Goal: Task Accomplishment & Management: Use online tool/utility

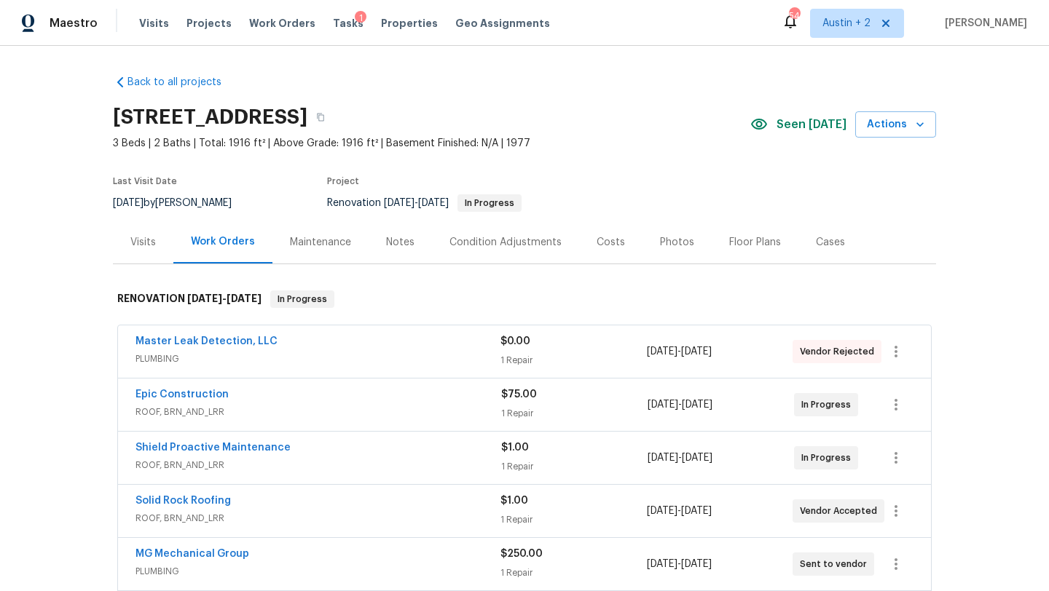
scroll to position [707, 0]
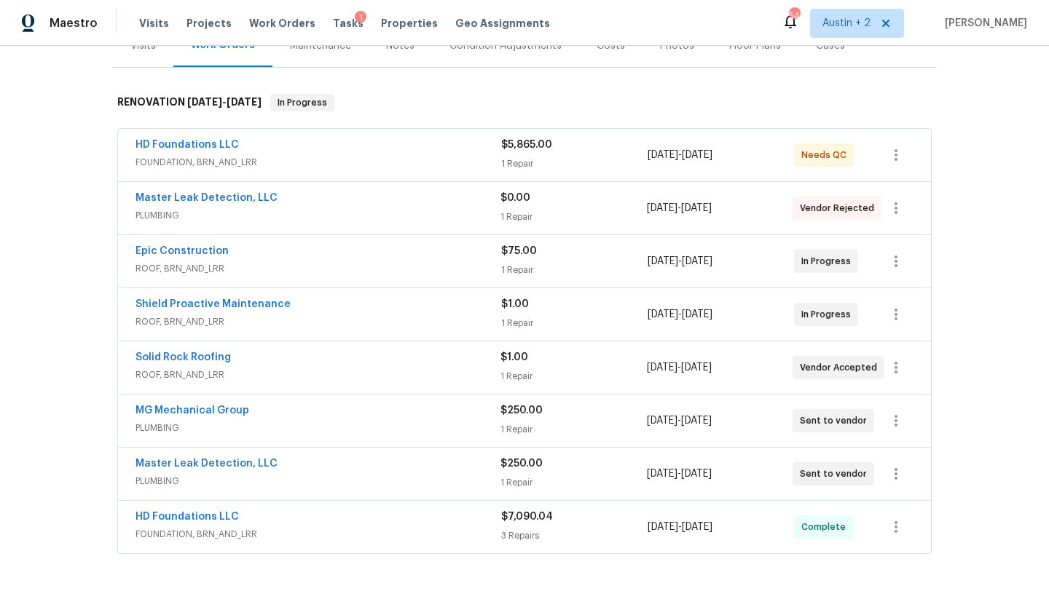
scroll to position [202, 0]
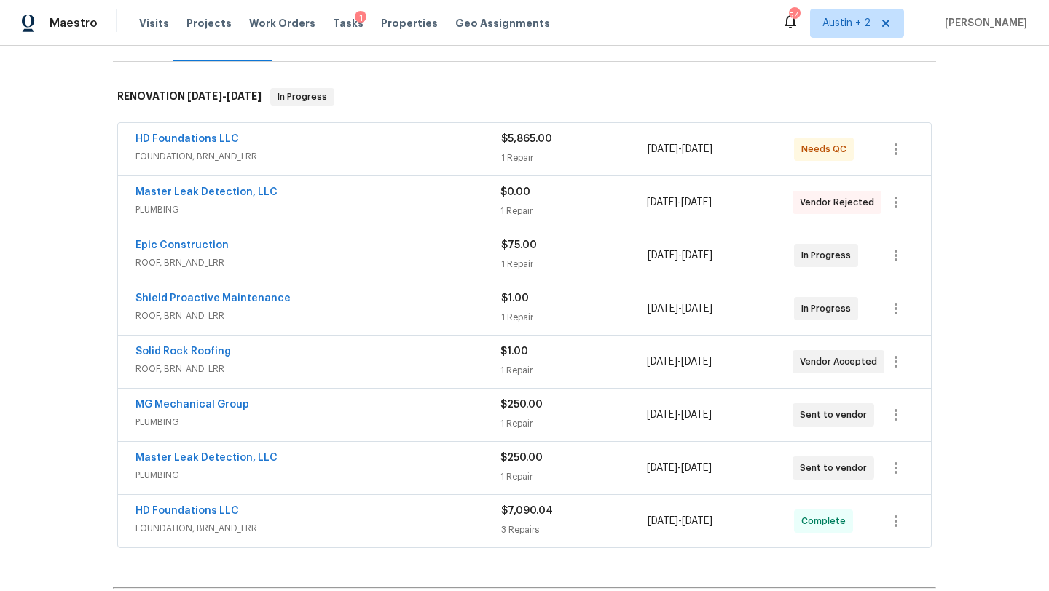
click at [355, 146] on div "HD Foundations LLC" at bounding box center [318, 140] width 366 height 17
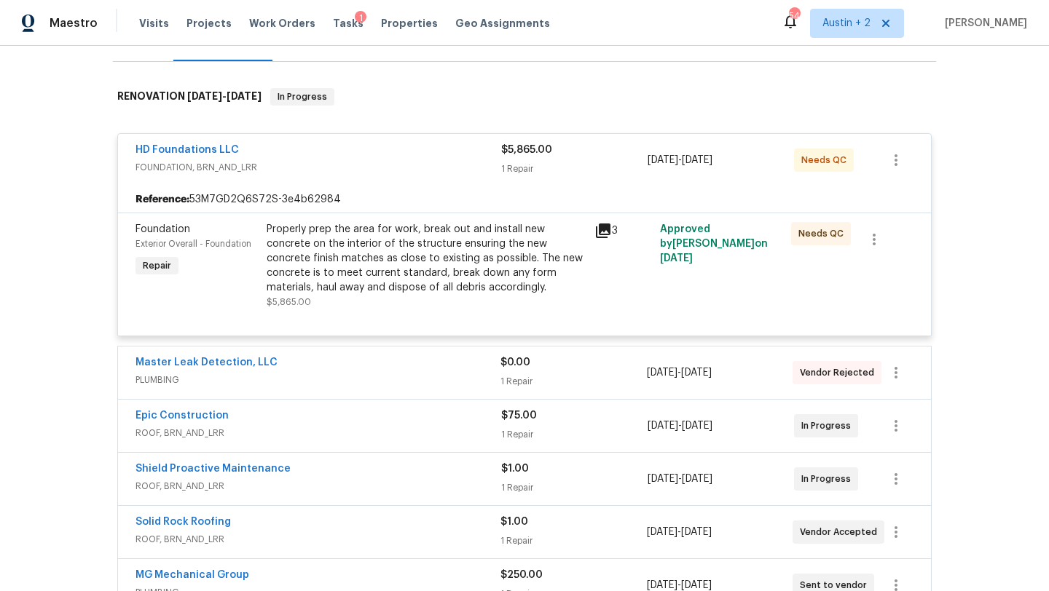
click at [411, 252] on div "Properly prep the area for work, break out and install new concrete on the inte…" at bounding box center [426, 258] width 319 height 73
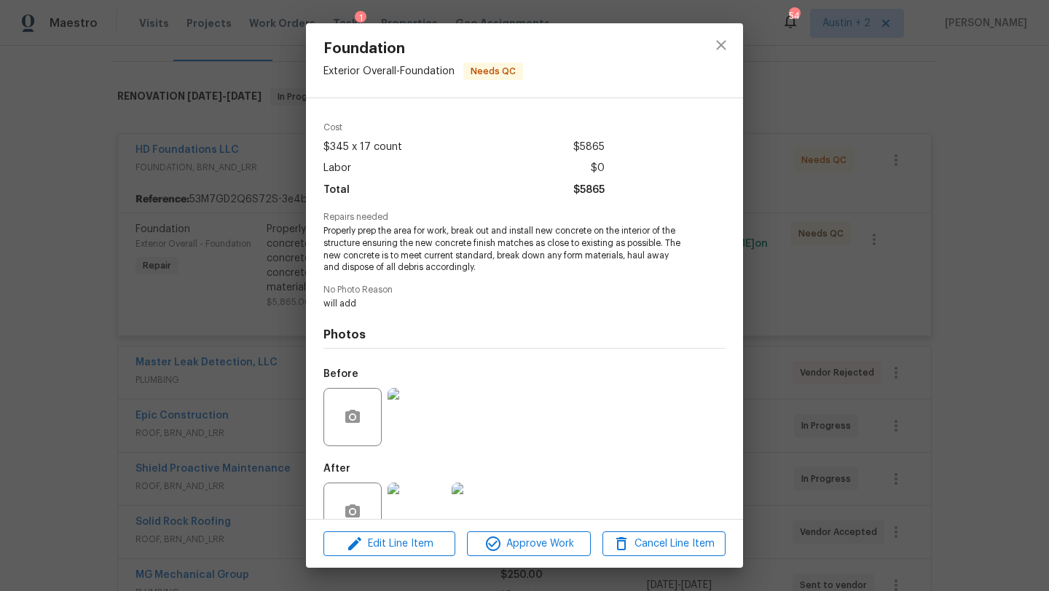
scroll to position [79, 0]
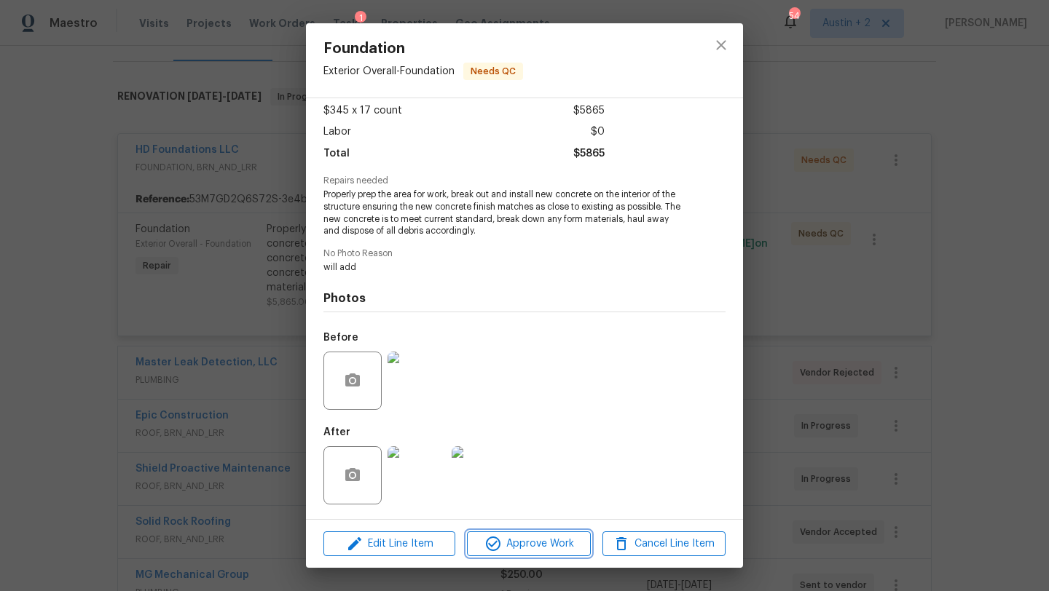
click at [540, 546] on span "Approve Work" at bounding box center [528, 544] width 114 height 18
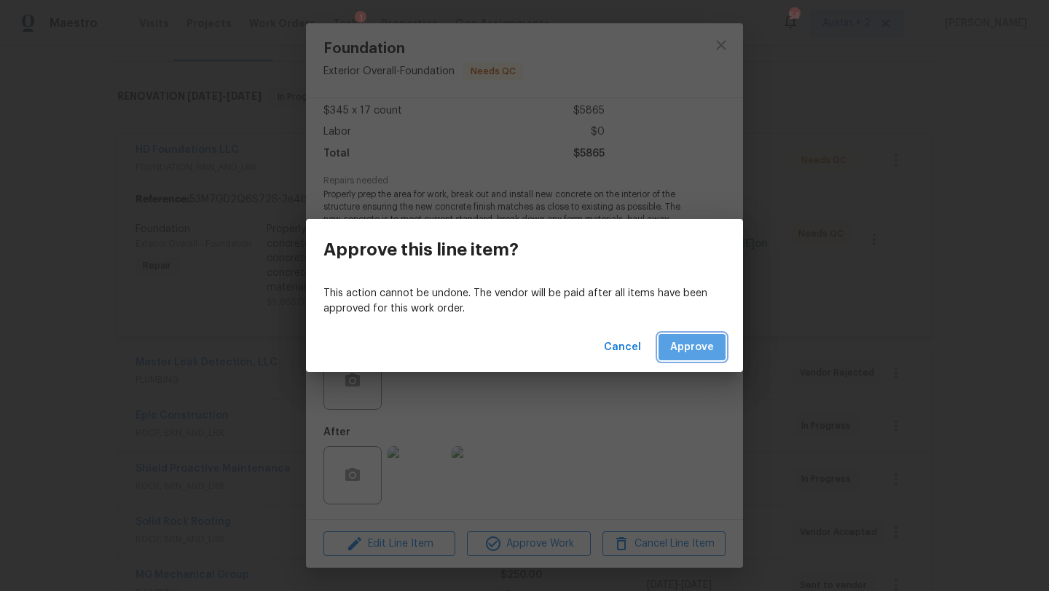
click at [682, 355] on span "Approve" at bounding box center [692, 348] width 44 height 18
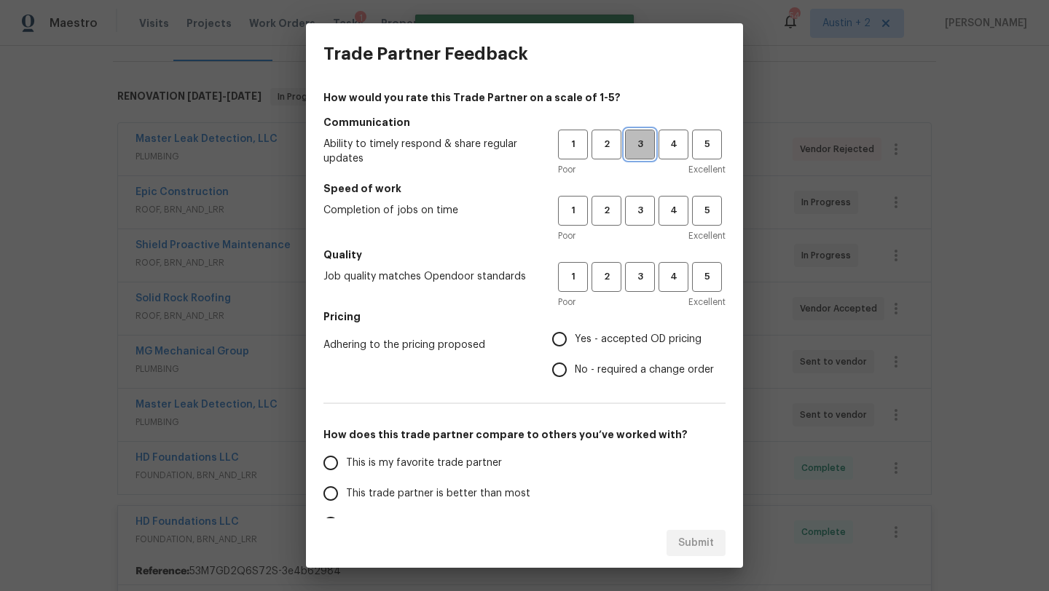
click at [640, 136] on span "3" at bounding box center [639, 144] width 27 height 17
click at [636, 208] on span "3" at bounding box center [639, 210] width 27 height 17
click at [639, 278] on span "3" at bounding box center [639, 277] width 27 height 17
click at [641, 332] on span "Yes - accepted OD pricing" at bounding box center [638, 339] width 127 height 15
click at [575, 332] on input "Yes - accepted OD pricing" at bounding box center [559, 339] width 31 height 31
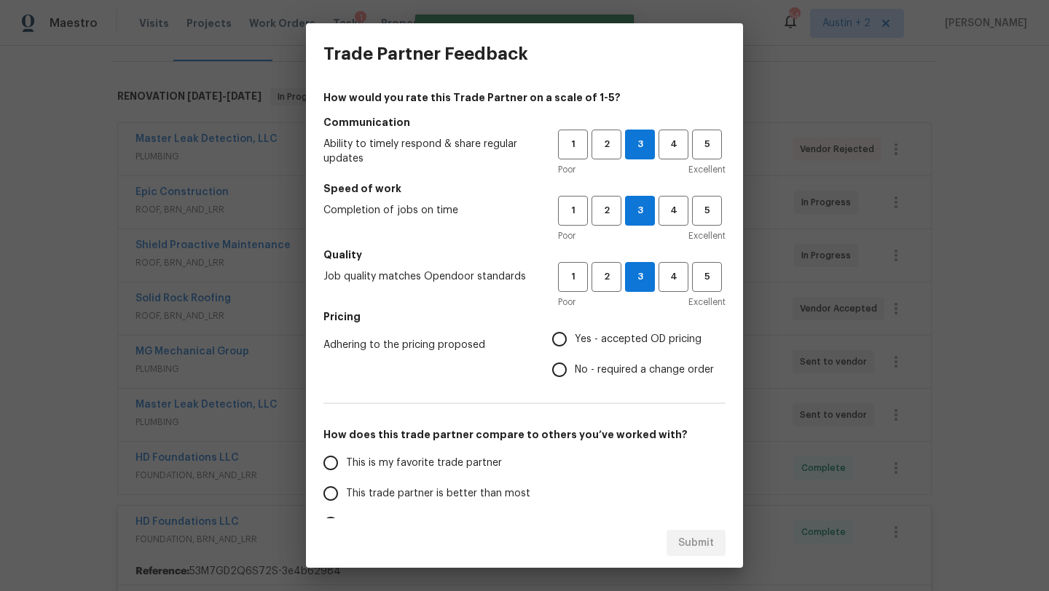
radio input "true"
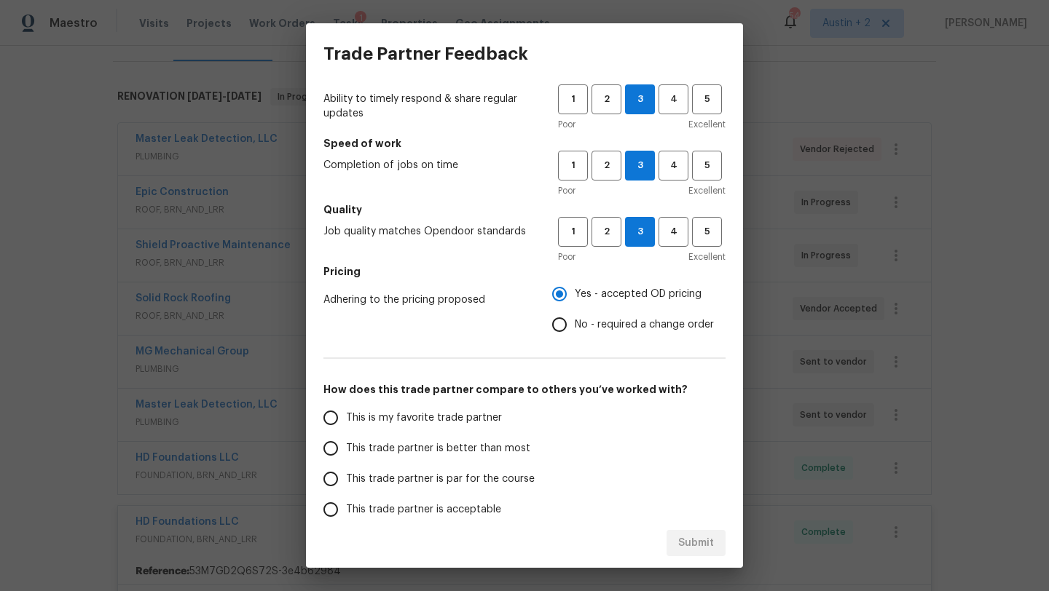
scroll to position [47, 0]
click at [513, 450] on span "This trade partner is better than most" at bounding box center [438, 447] width 184 height 15
click at [346, 450] on input "This trade partner is better than most" at bounding box center [330, 447] width 31 height 31
click at [695, 543] on span "Submit" at bounding box center [696, 544] width 36 height 18
radio input "true"
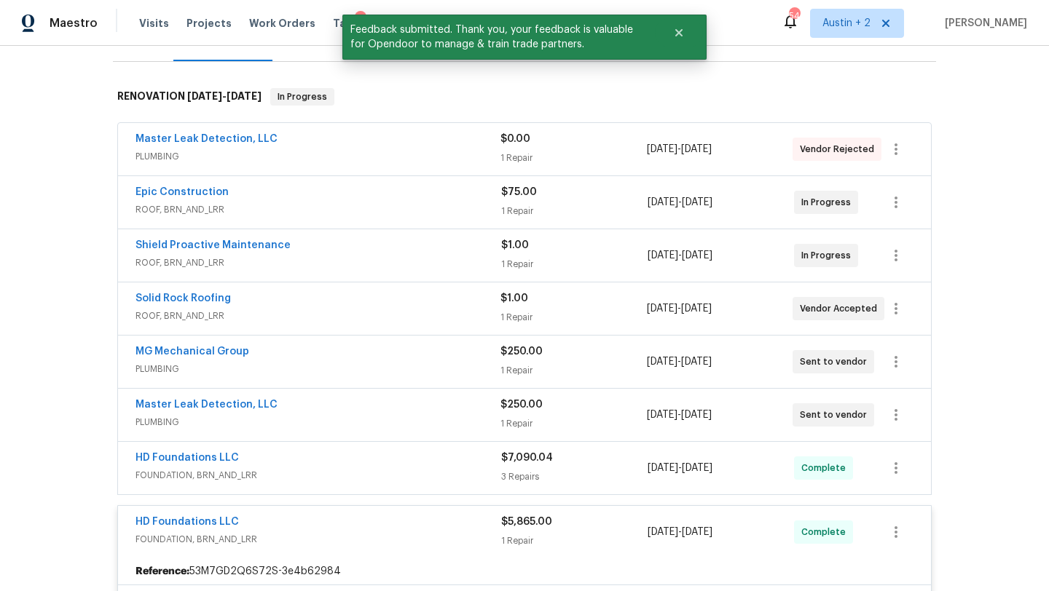
scroll to position [0, 0]
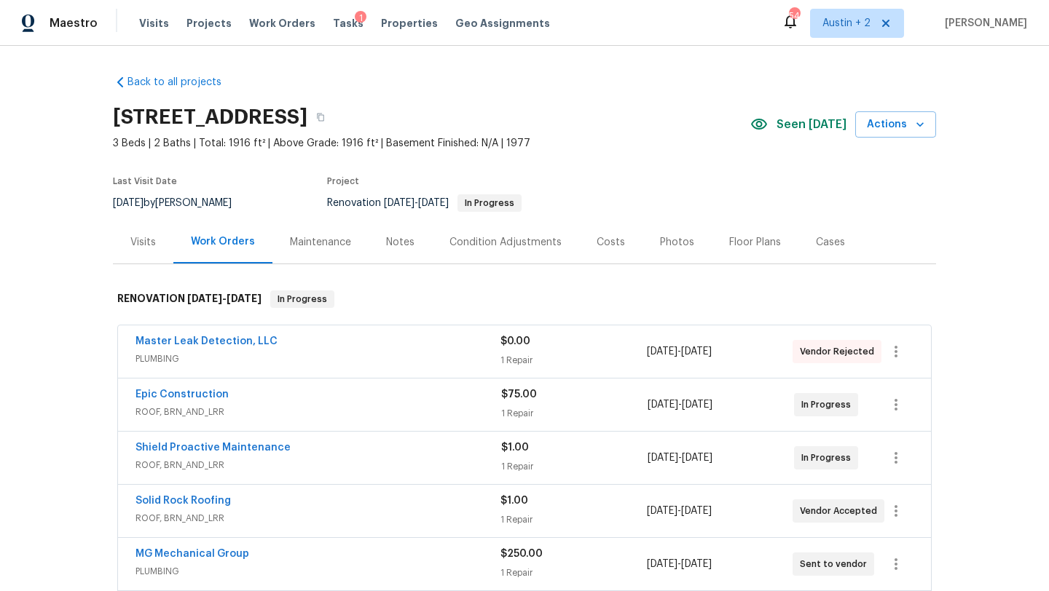
click at [605, 241] on div "Costs" at bounding box center [610, 242] width 28 height 15
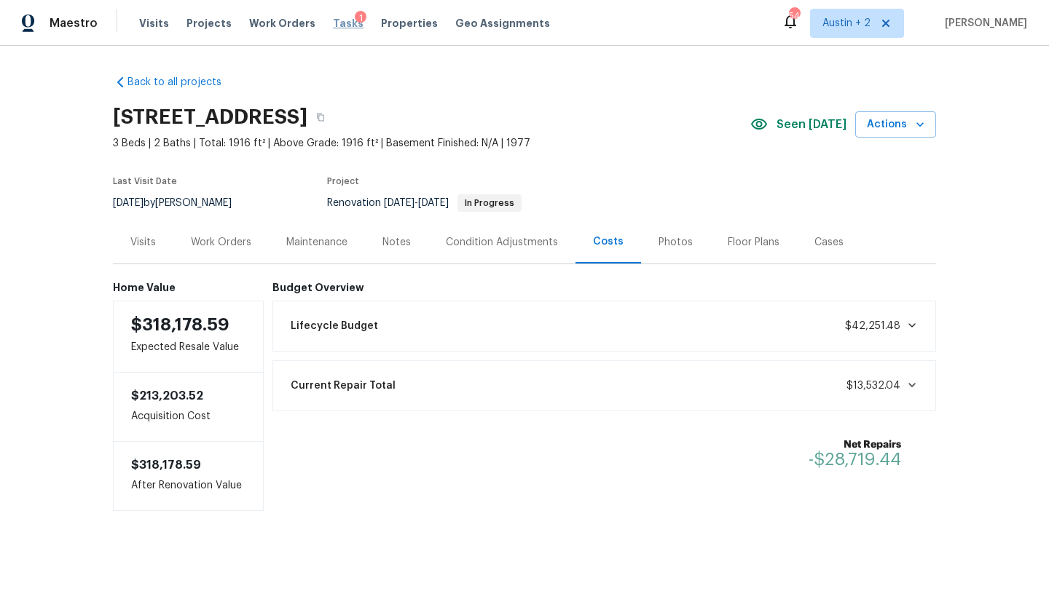
click at [336, 23] on span "Tasks" at bounding box center [348, 23] width 31 height 10
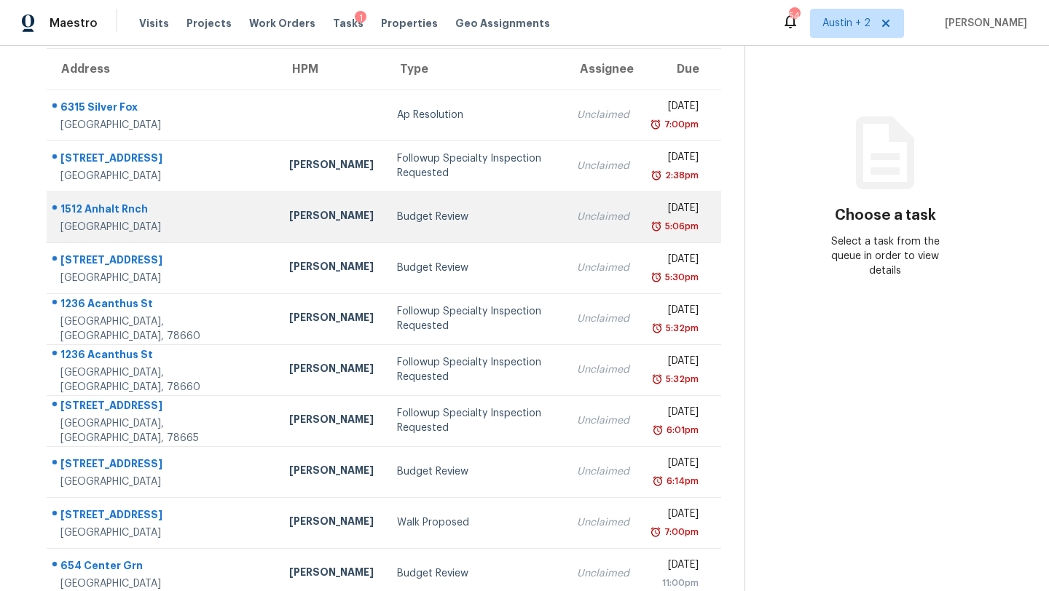
scroll to position [167, 0]
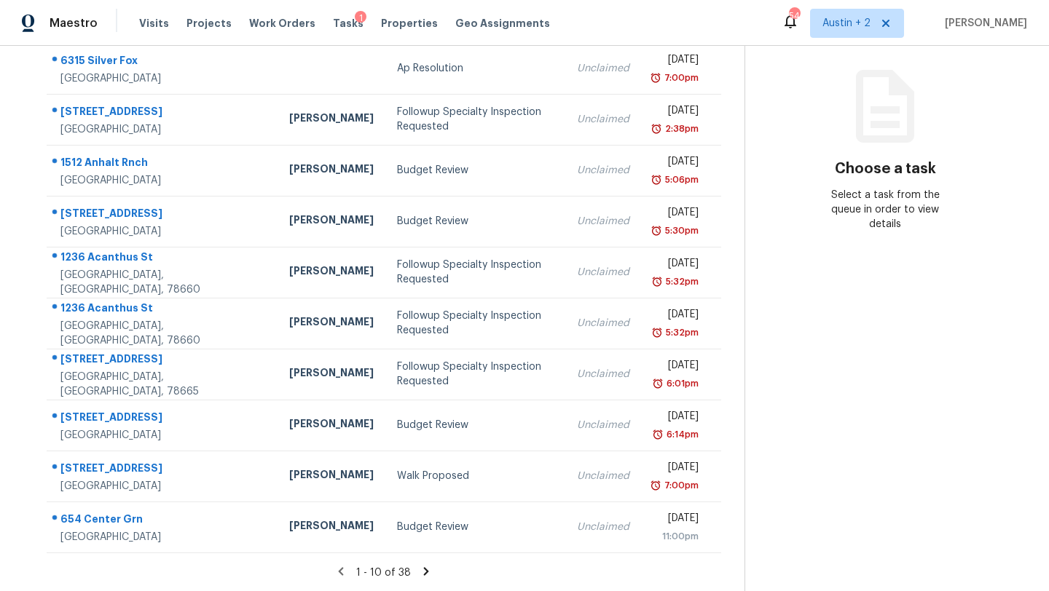
click at [424, 572] on icon at bounding box center [426, 571] width 5 height 8
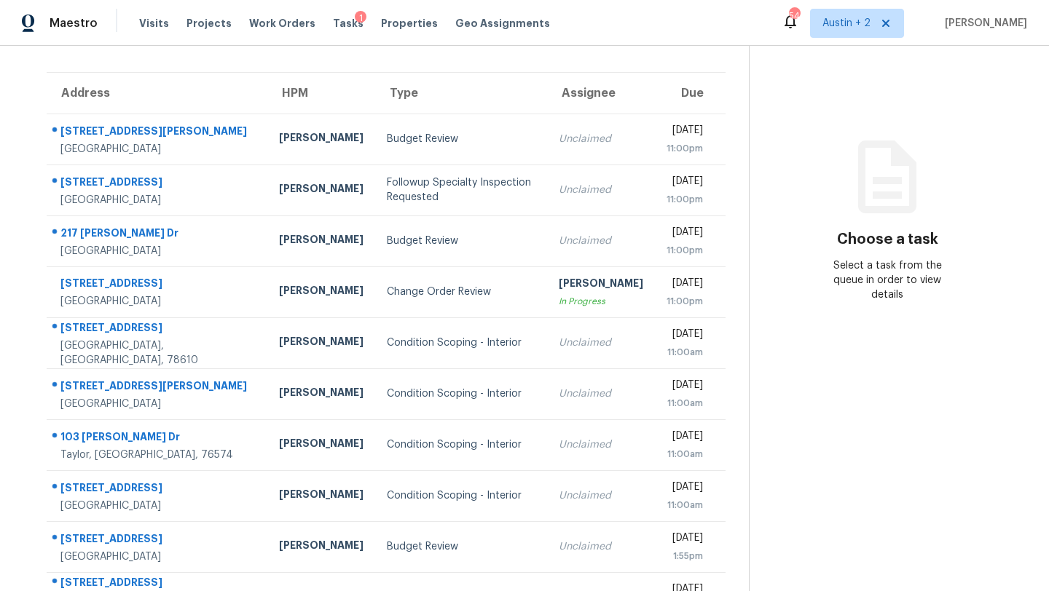
scroll to position [0, 0]
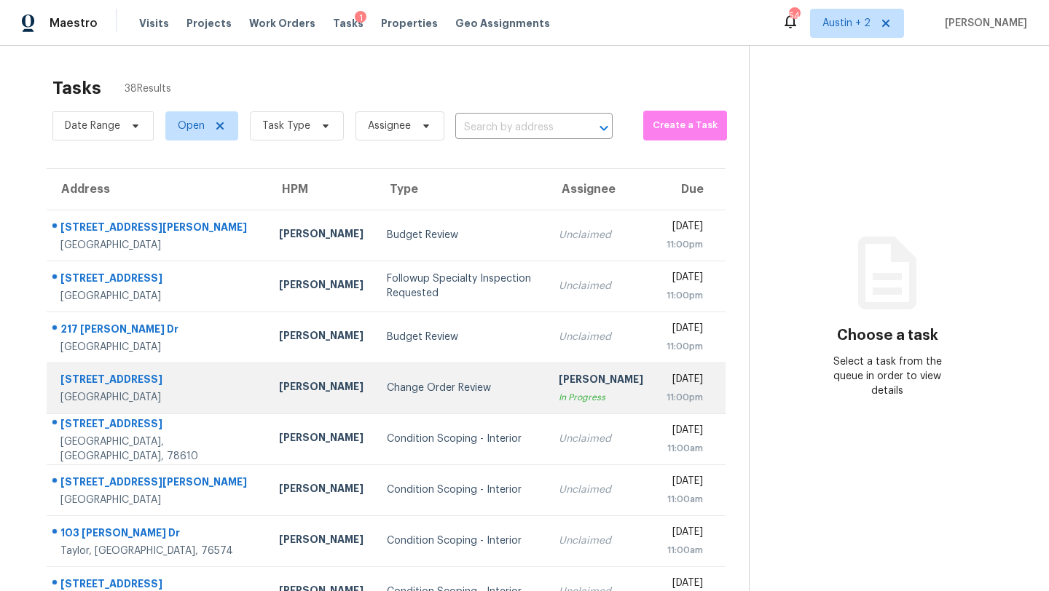
click at [387, 381] on div "Change Order Review" at bounding box center [461, 388] width 148 height 15
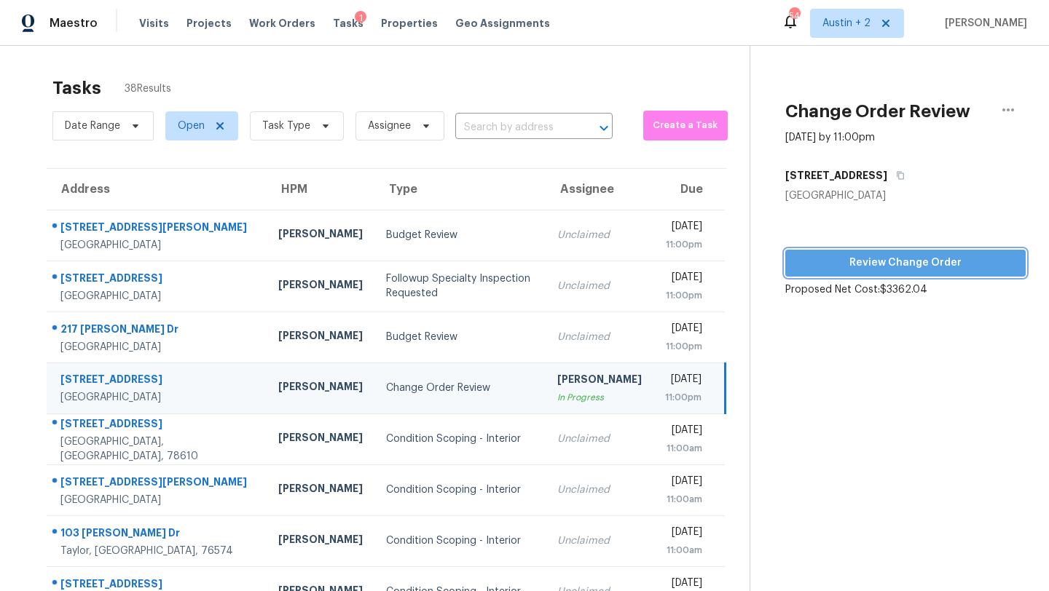
click at [811, 264] on span "Review Change Order" at bounding box center [905, 263] width 217 height 18
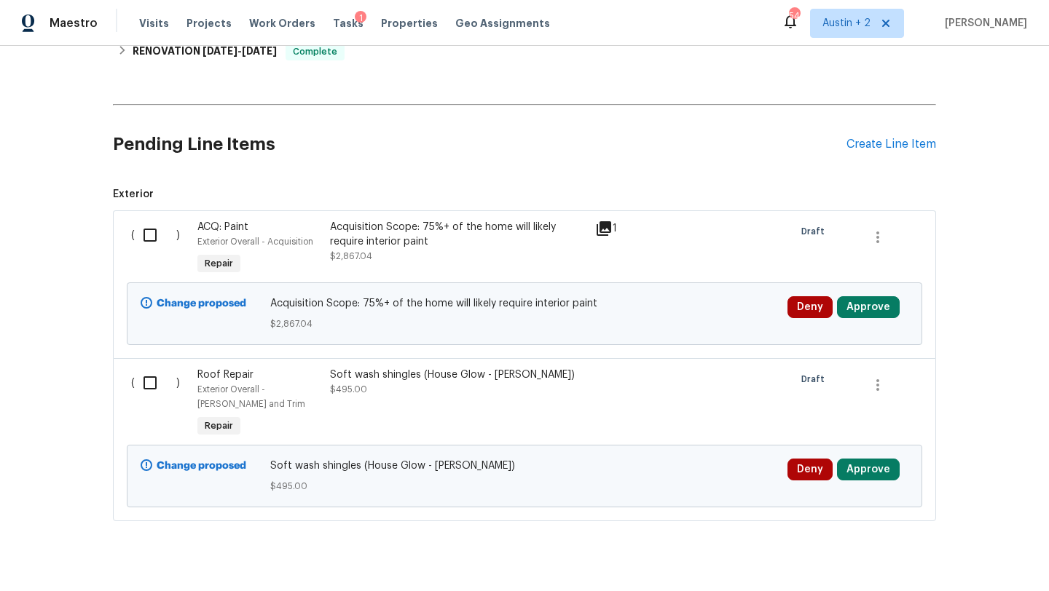
scroll to position [478, 0]
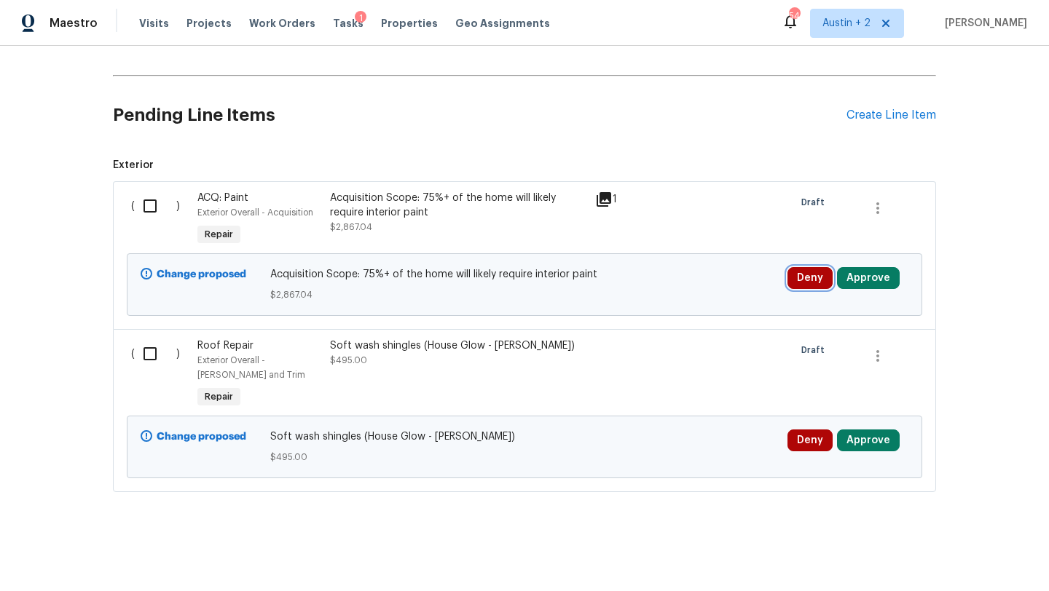
click at [807, 280] on button "Deny" at bounding box center [809, 278] width 45 height 22
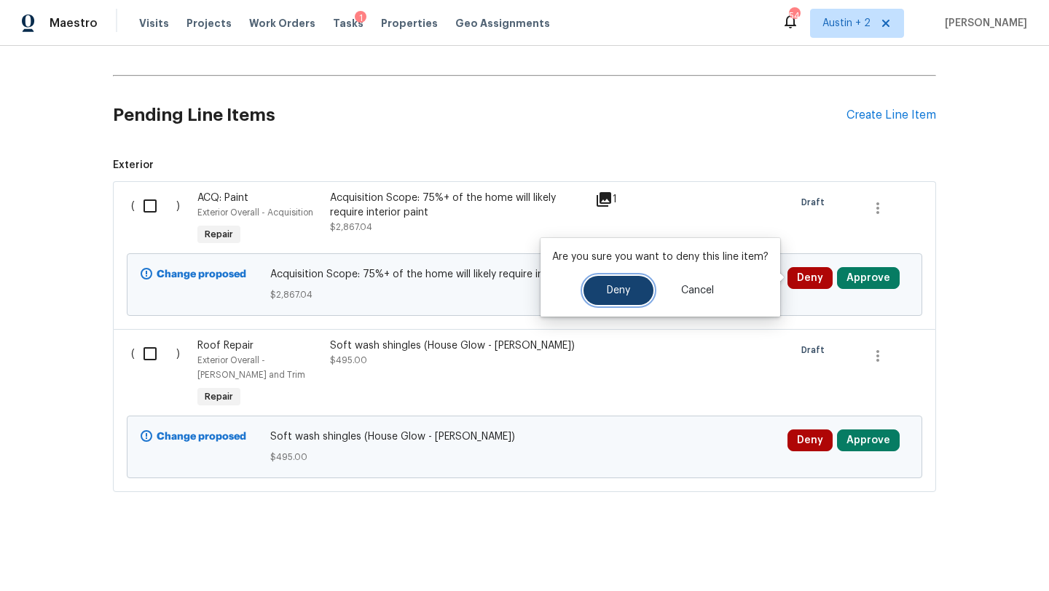
click at [622, 284] on button "Deny" at bounding box center [618, 290] width 70 height 29
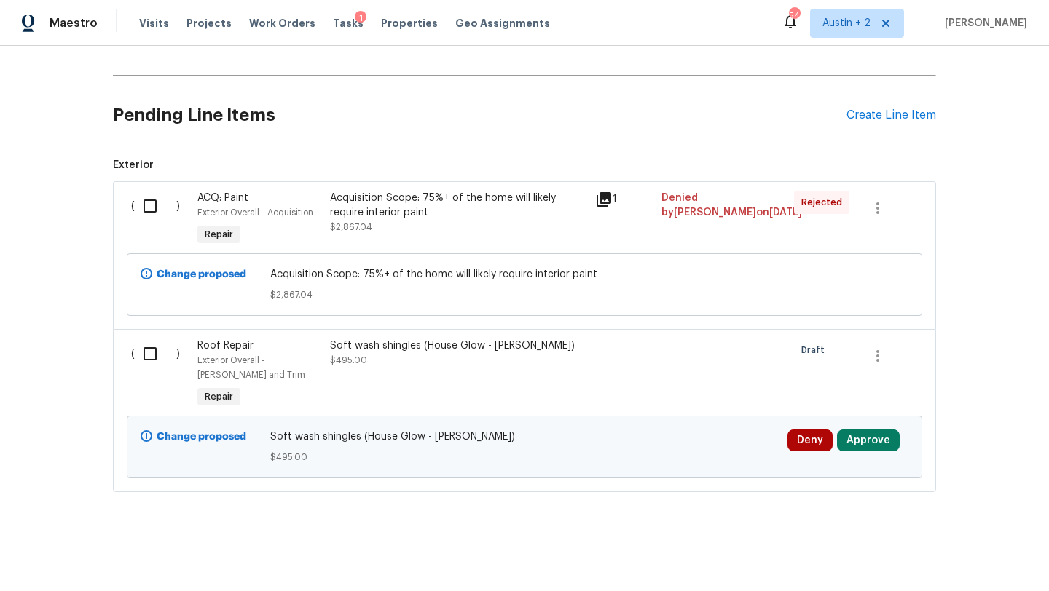
click at [478, 347] on div "Soft wash shingles (House Glow - [PERSON_NAME])" at bounding box center [458, 346] width 256 height 15
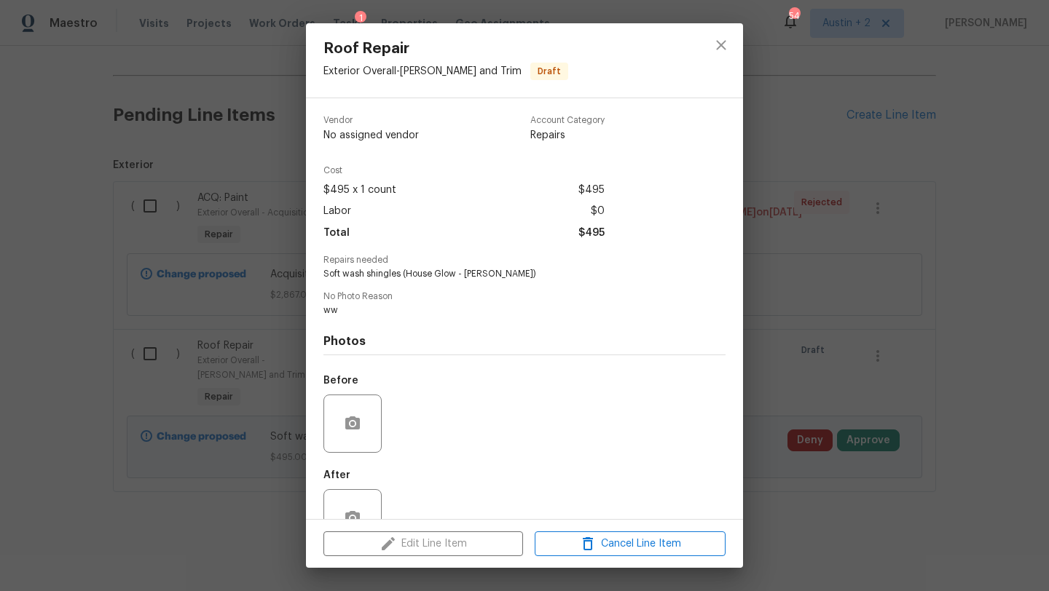
scroll to position [43, 0]
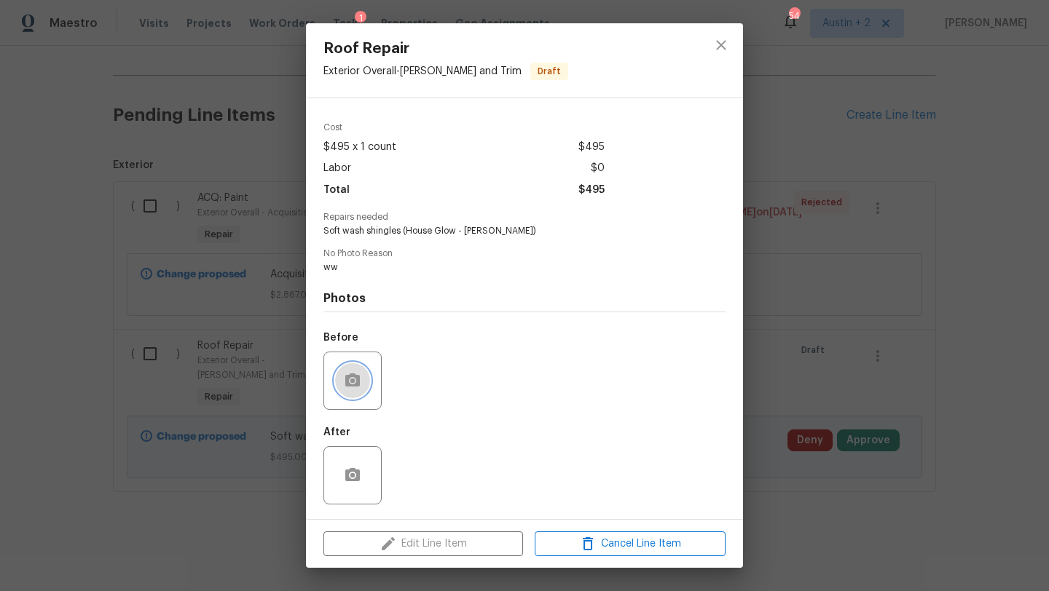
click at [350, 372] on icon "button" at bounding box center [352, 380] width 17 height 17
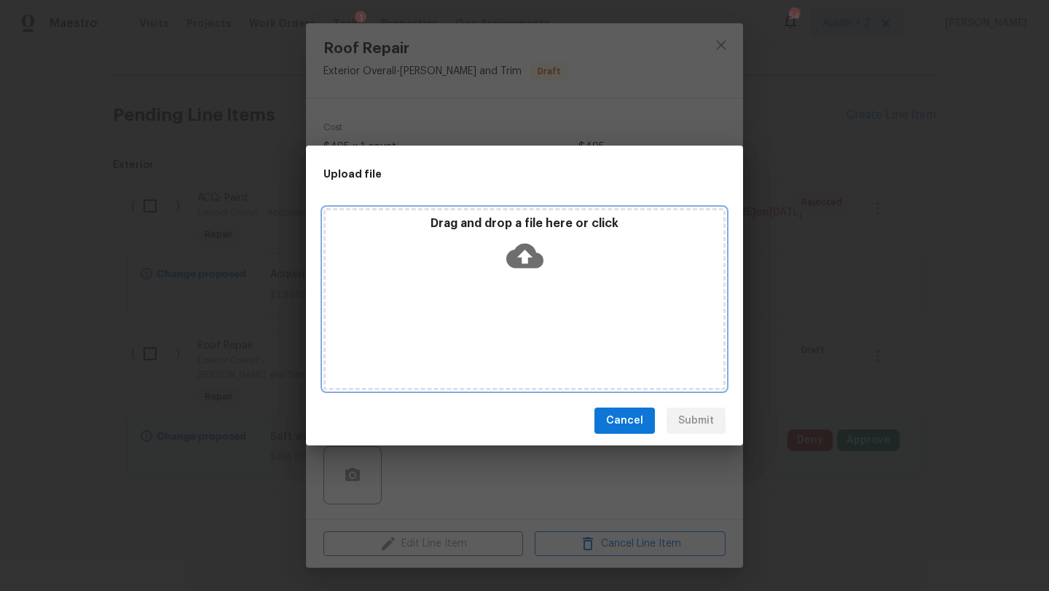
click at [522, 256] on icon at bounding box center [524, 255] width 37 height 37
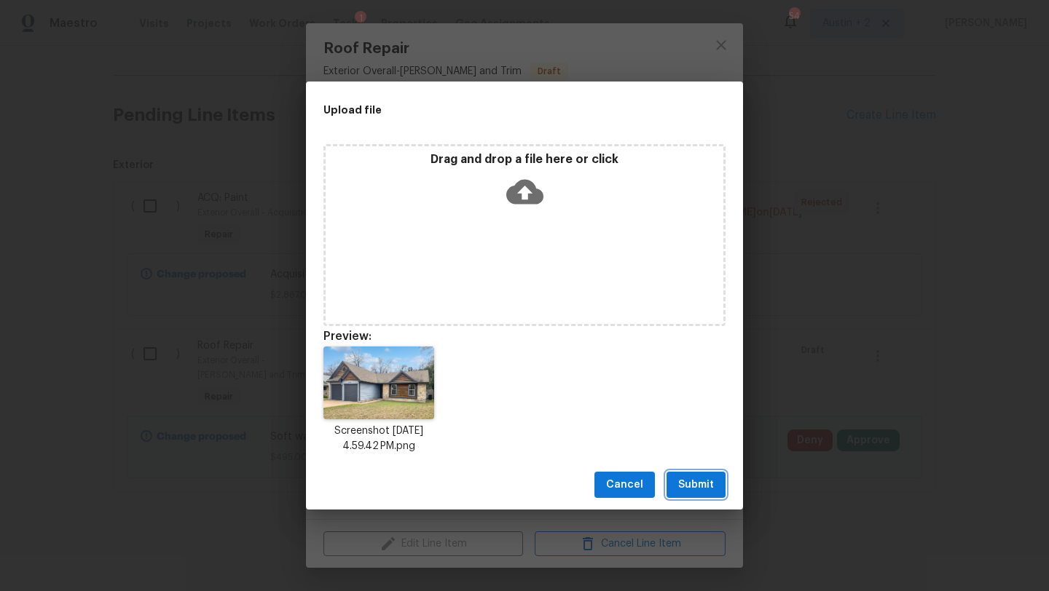
click at [688, 476] on span "Submit" at bounding box center [696, 485] width 36 height 18
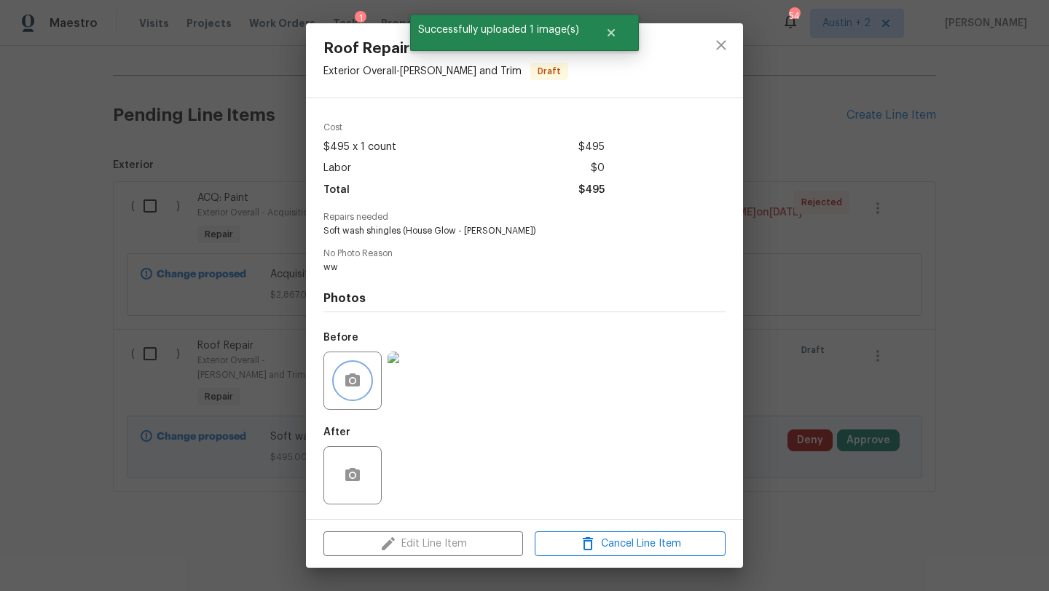
scroll to position [0, 0]
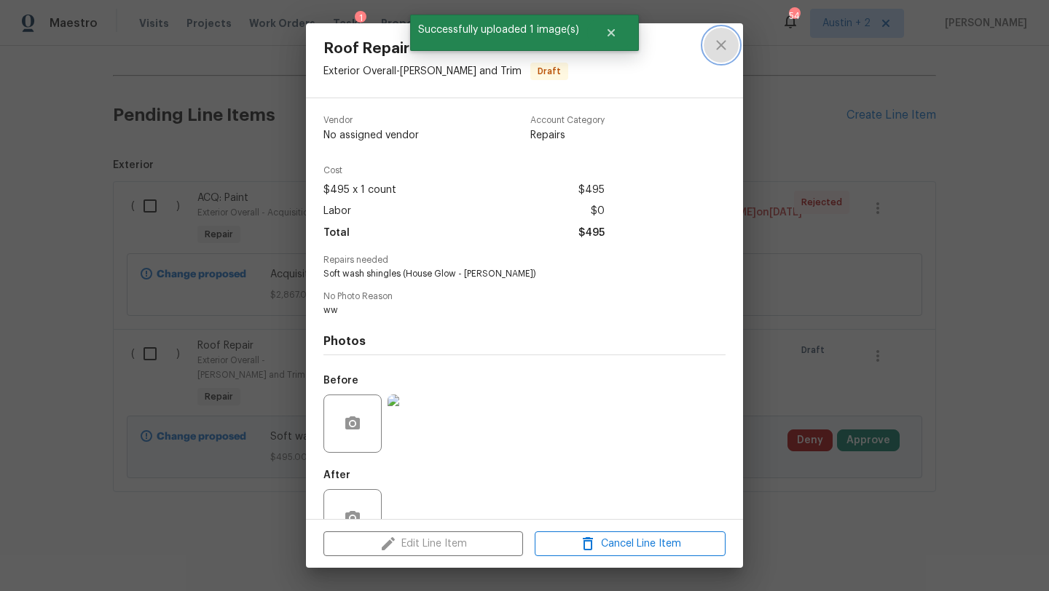
click at [720, 46] on icon "close" at bounding box center [720, 44] width 9 height 9
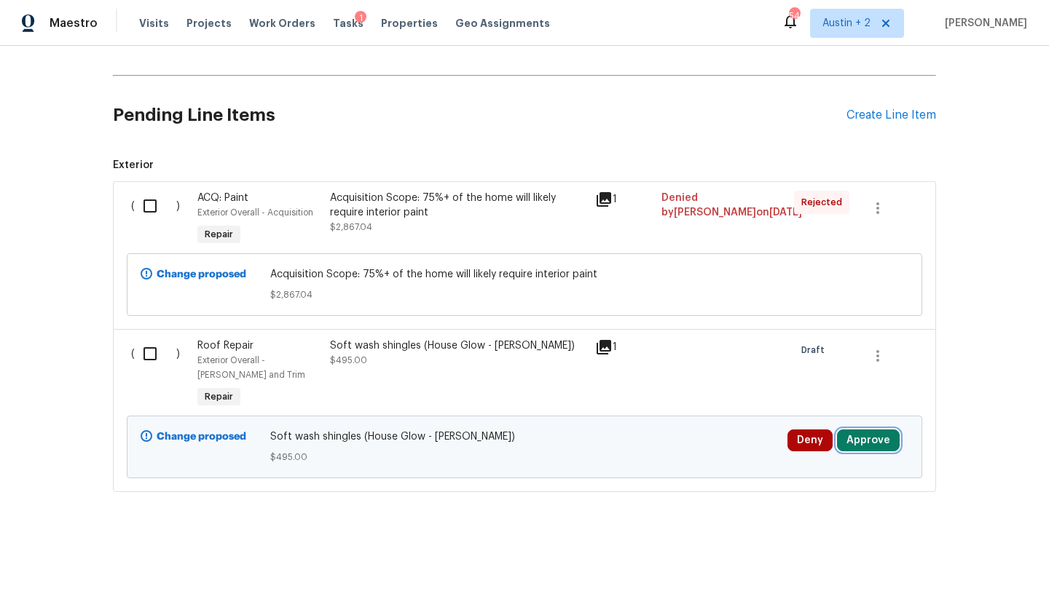
click at [874, 440] on button "Approve" at bounding box center [868, 441] width 63 height 22
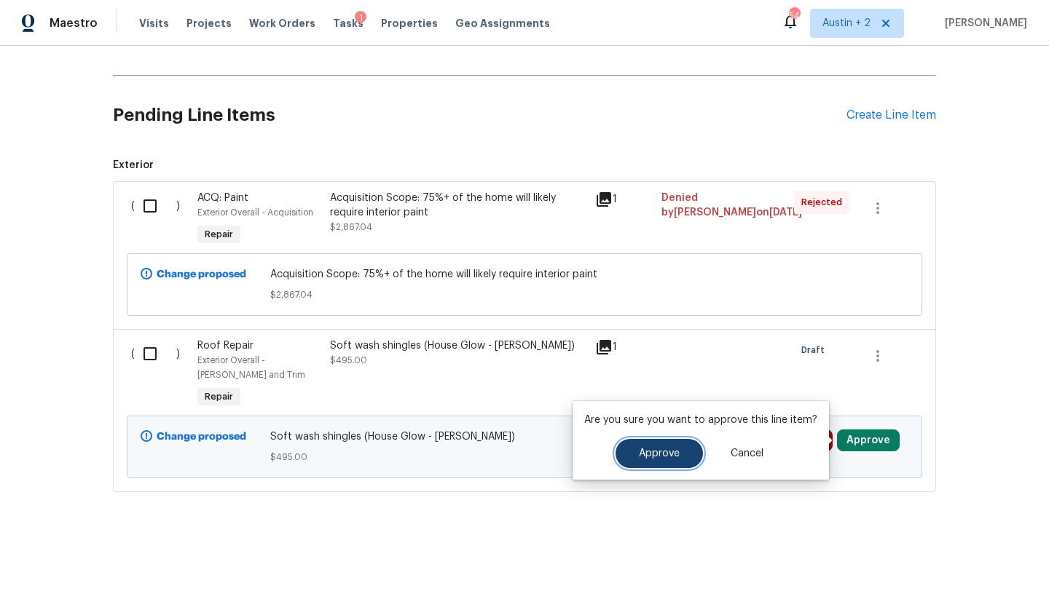
click at [651, 457] on span "Approve" at bounding box center [659, 454] width 41 height 11
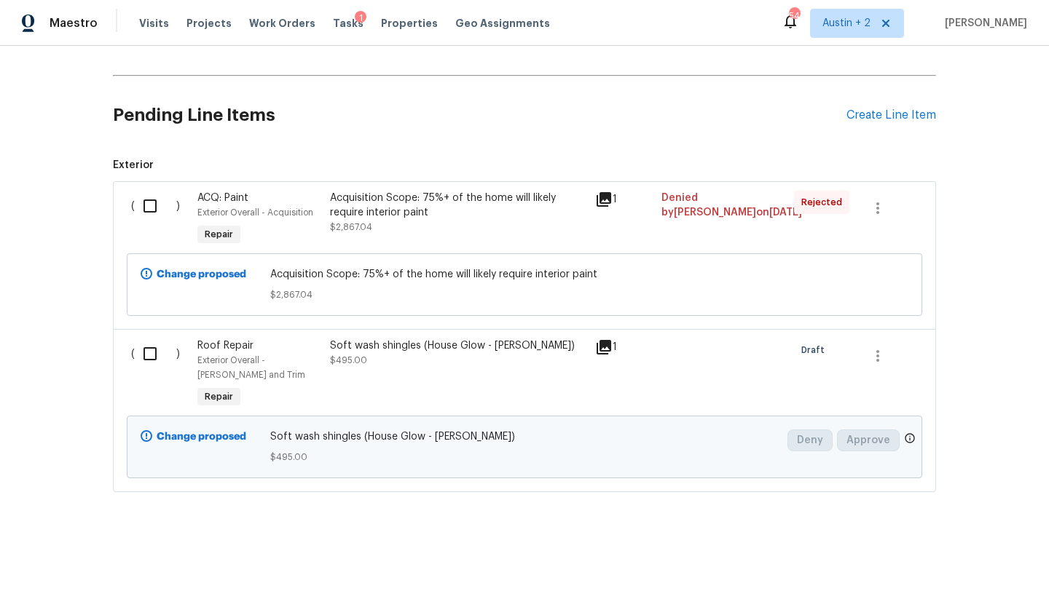
scroll to position [371, 0]
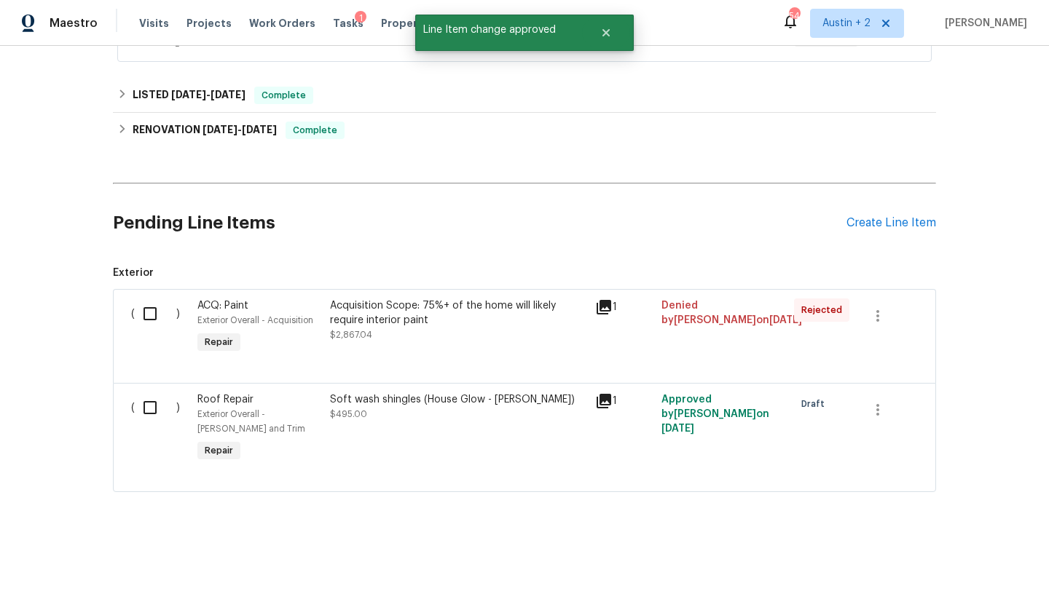
click at [151, 408] on input "checkbox" at bounding box center [156, 408] width 42 height 31
checkbox input "true"
click at [953, 559] on span "Create Work Order" at bounding box center [965, 555] width 97 height 18
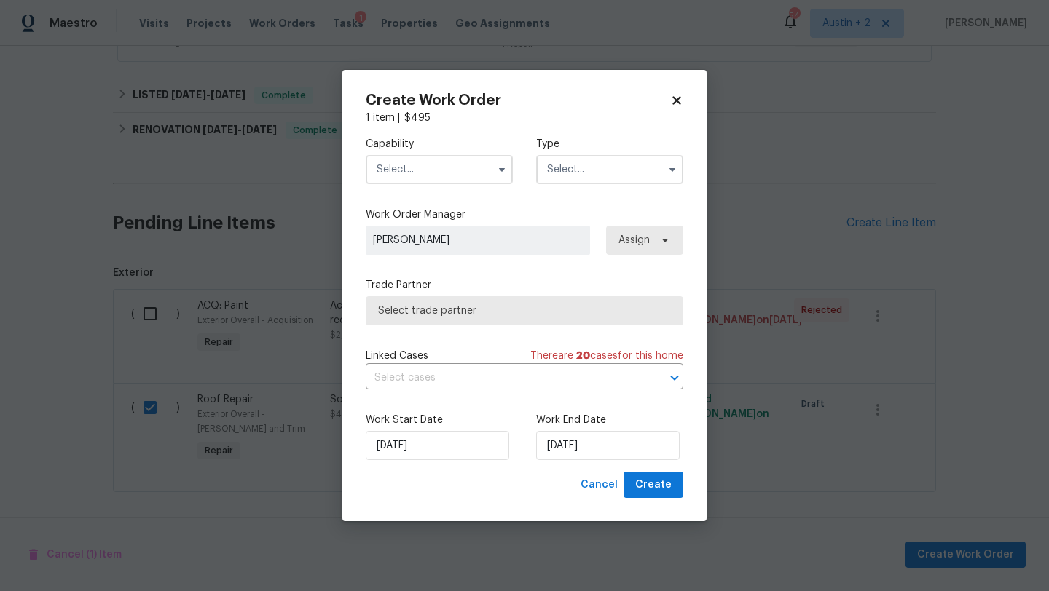
click at [456, 170] on input "text" at bounding box center [439, 169] width 147 height 29
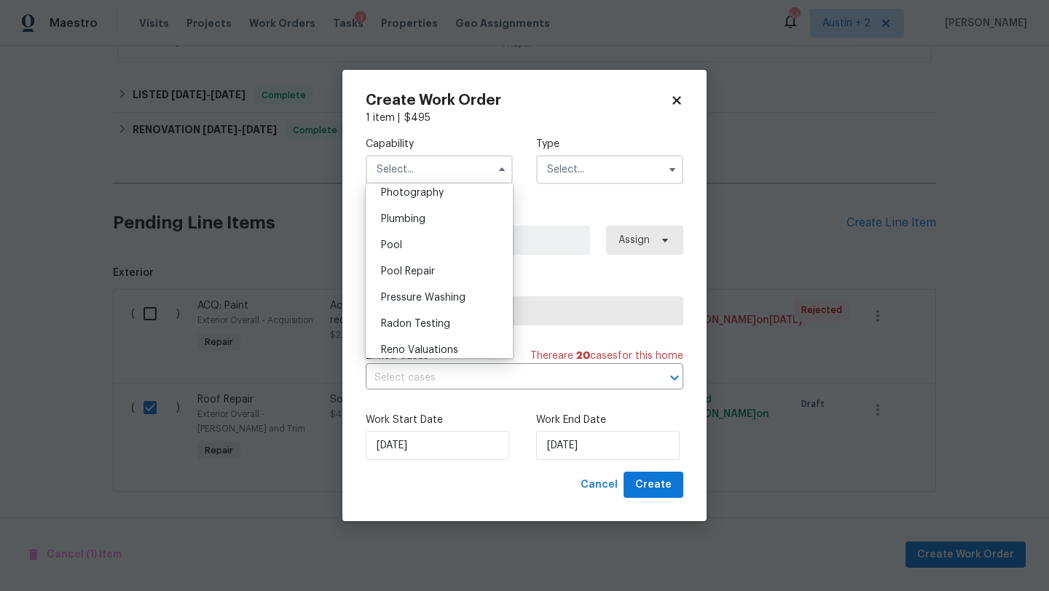
scroll to position [1279, 0]
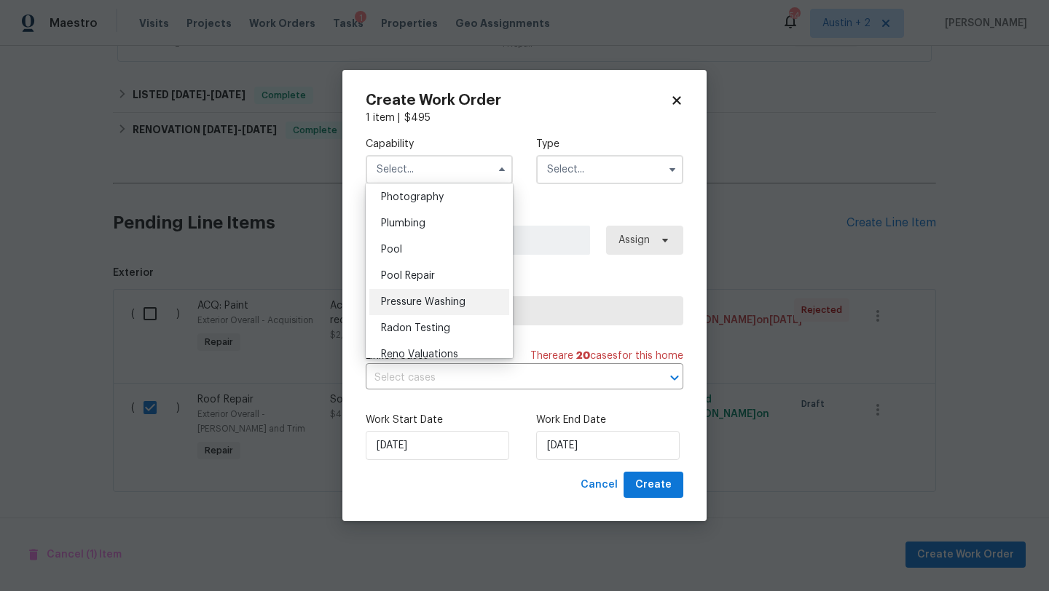
click at [438, 304] on span "Pressure Washing" at bounding box center [423, 302] width 84 height 10
type input "Pressure Washing"
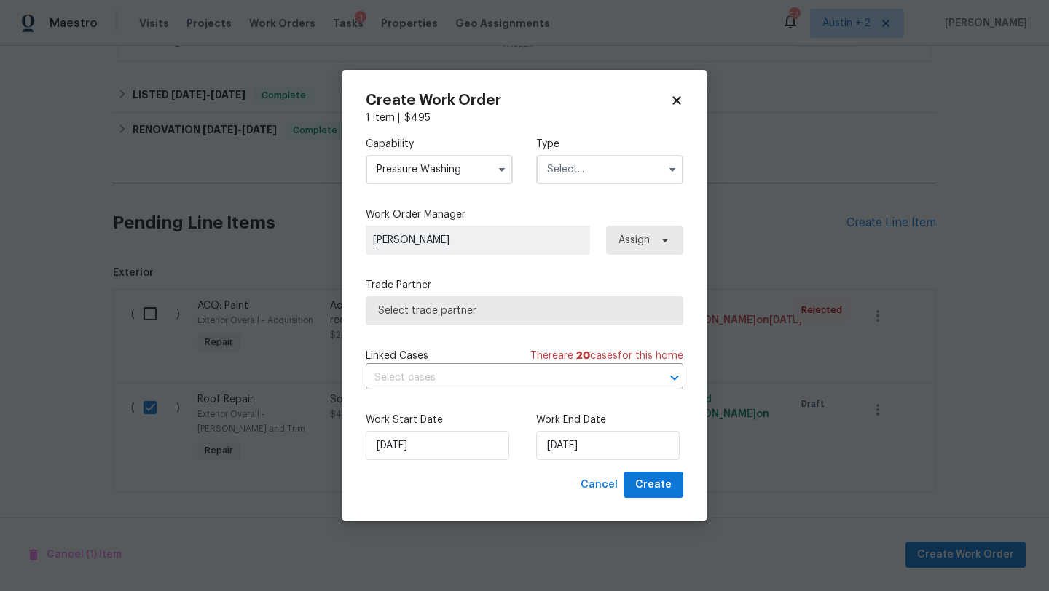
click at [584, 168] on input "text" at bounding box center [609, 169] width 147 height 29
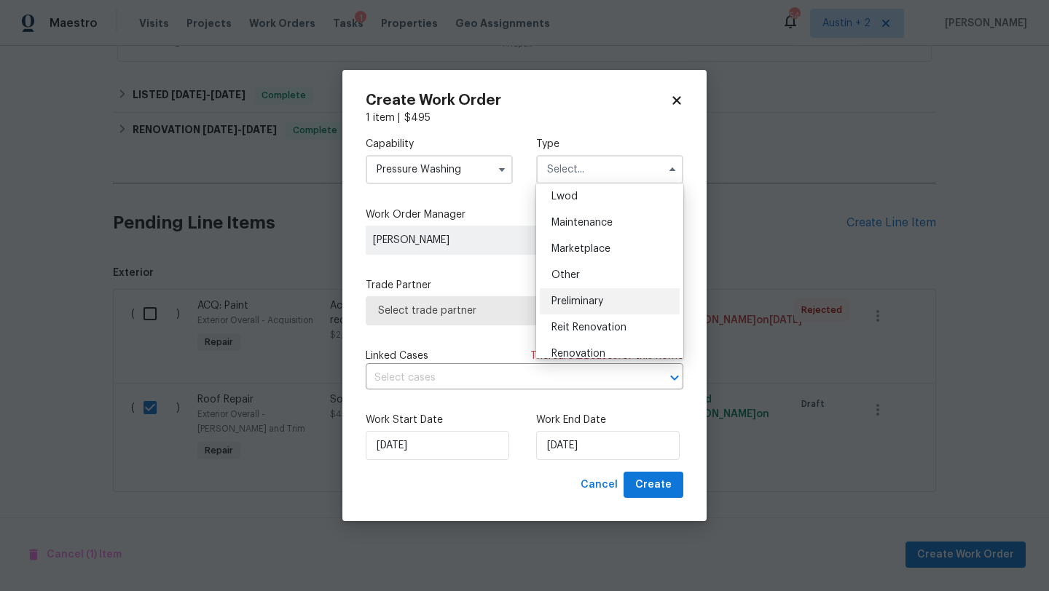
scroll to position [134, 0]
click at [576, 223] on span "Listed" at bounding box center [565, 223] width 29 height 10
type input "Listed"
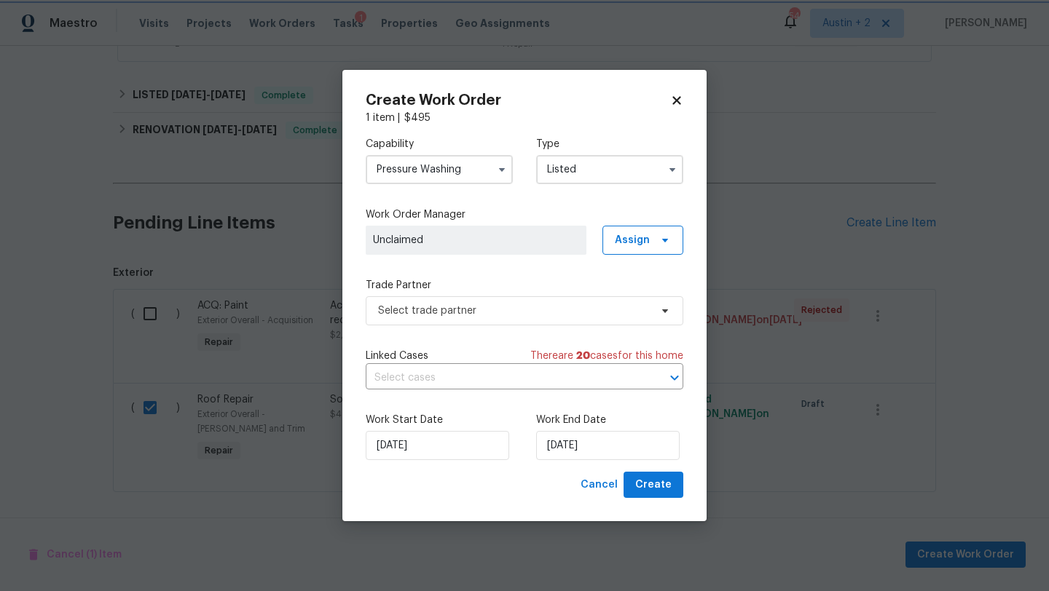
scroll to position [0, 0]
click at [510, 311] on span "Select trade partner" at bounding box center [514, 311] width 272 height 15
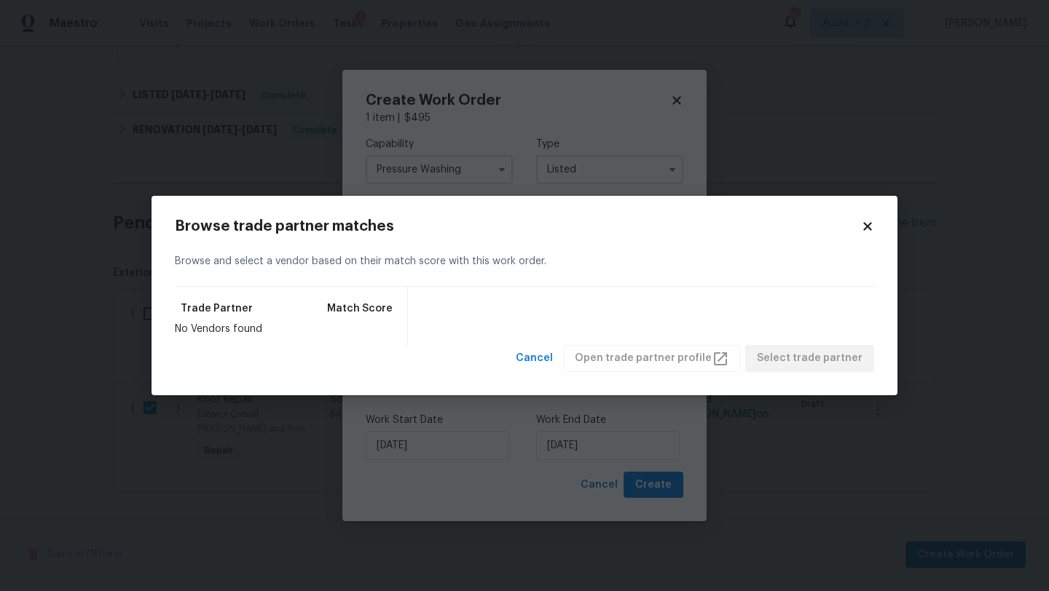
click at [868, 226] on icon at bounding box center [867, 227] width 8 height 8
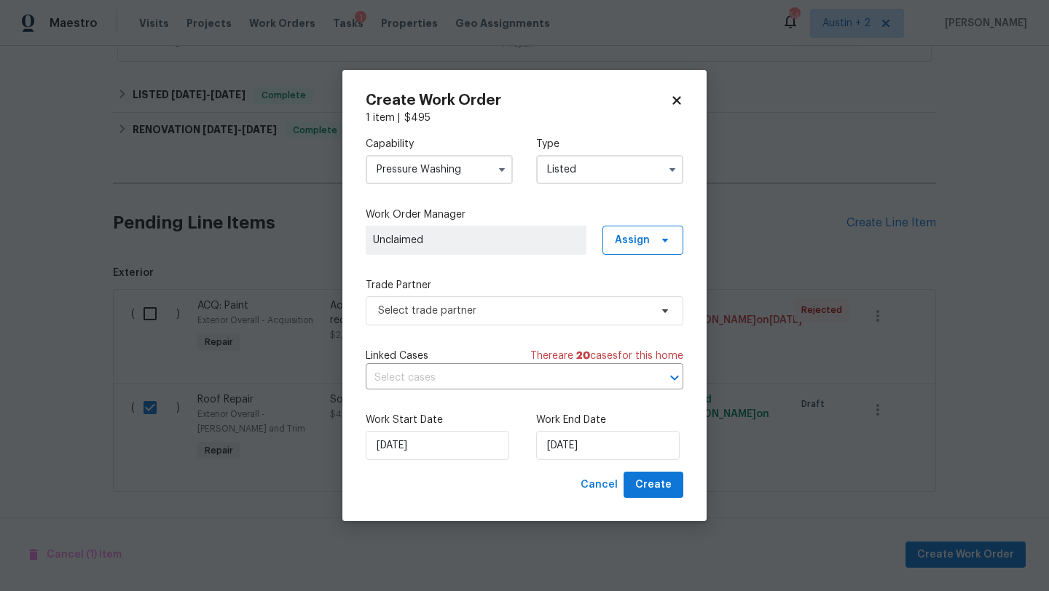
click at [672, 100] on icon at bounding box center [676, 100] width 13 height 13
checkbox input "false"
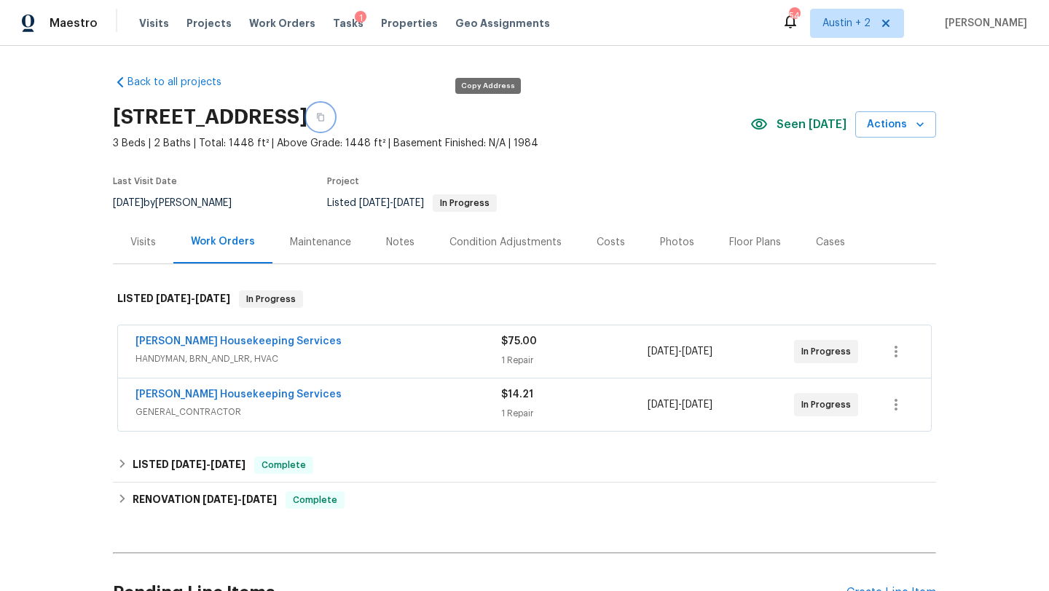
click at [334, 111] on button "button" at bounding box center [320, 117] width 26 height 26
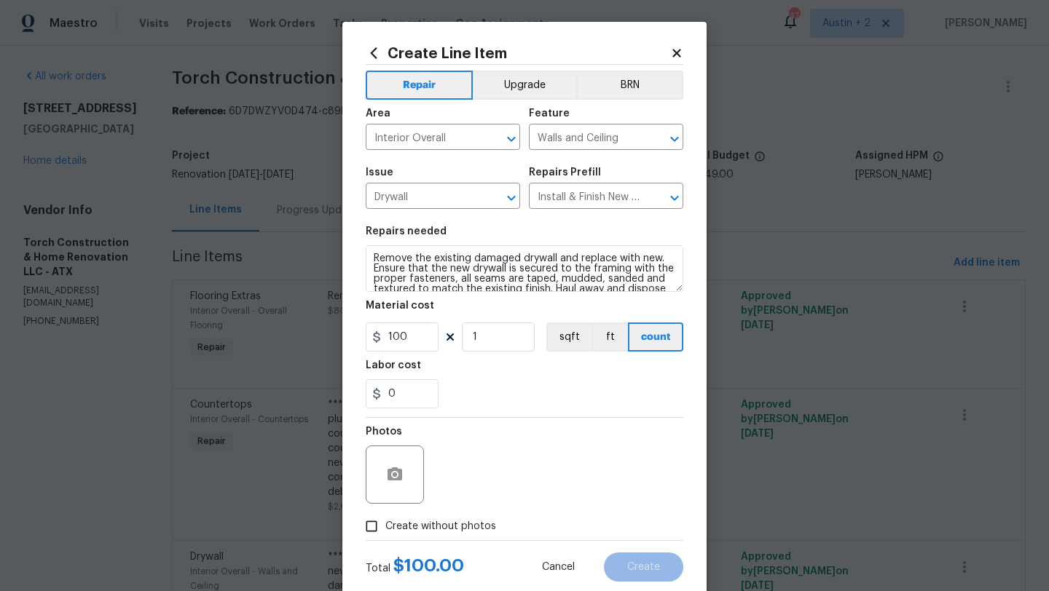
scroll to position [20, 0]
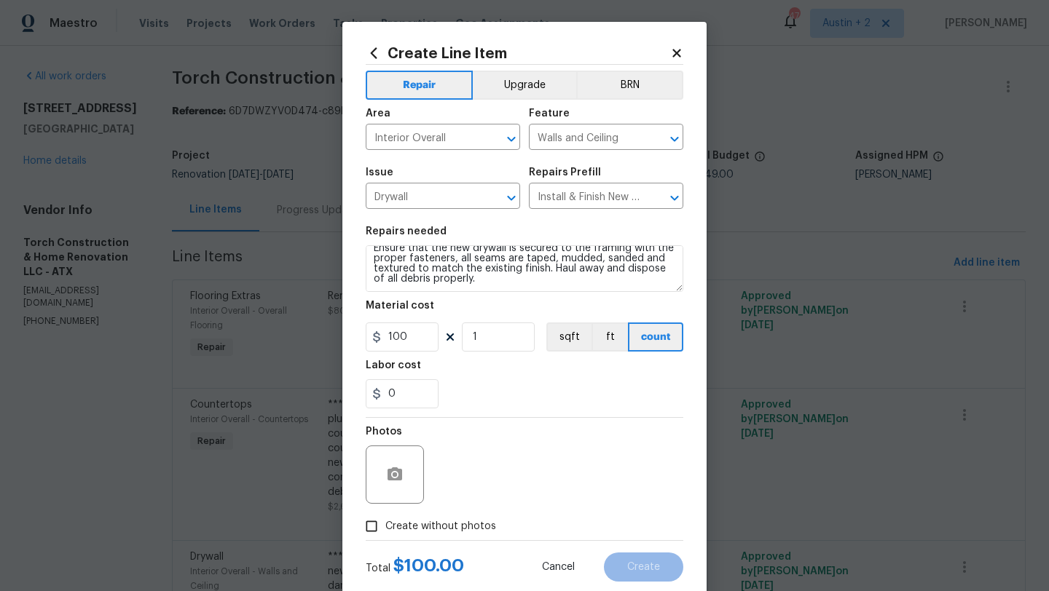
click at [676, 52] on icon at bounding box center [676, 53] width 8 height 8
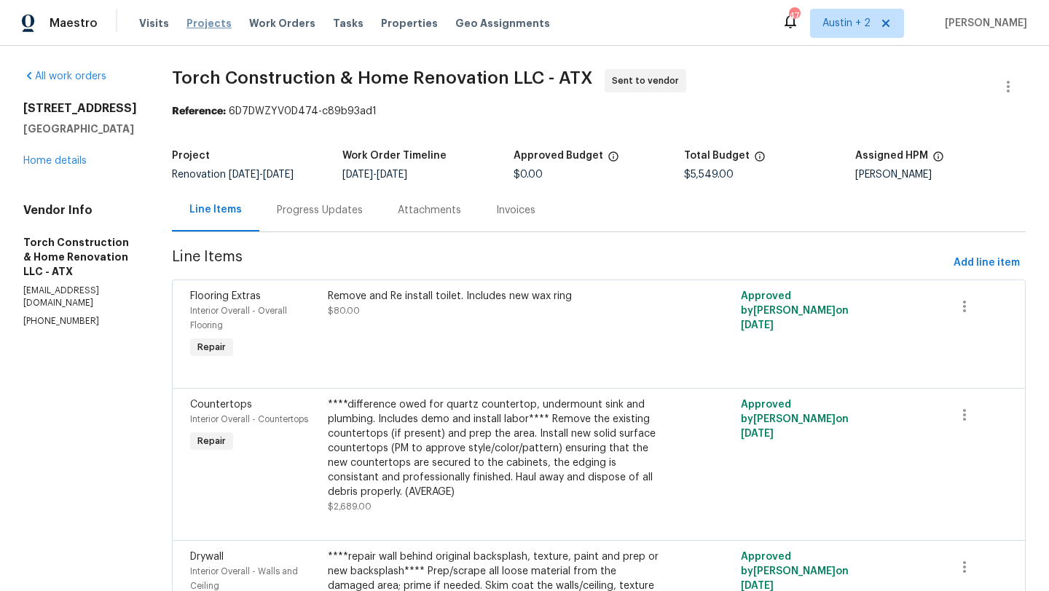
click at [205, 28] on span "Projects" at bounding box center [208, 23] width 45 height 15
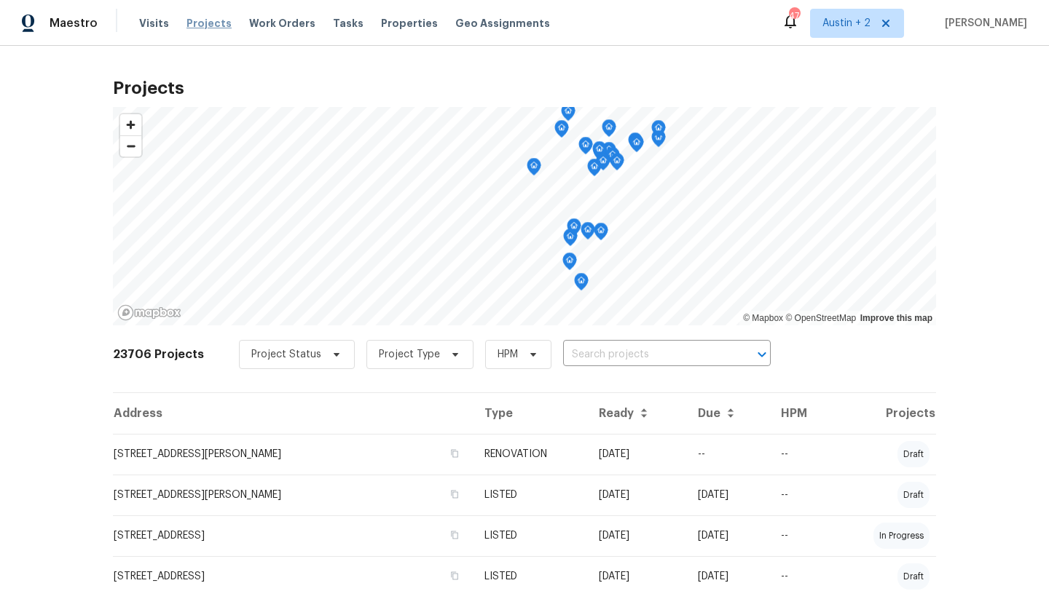
click at [194, 17] on span "Projects" at bounding box center [208, 23] width 45 height 15
click at [338, 23] on span "Tasks" at bounding box center [348, 23] width 31 height 10
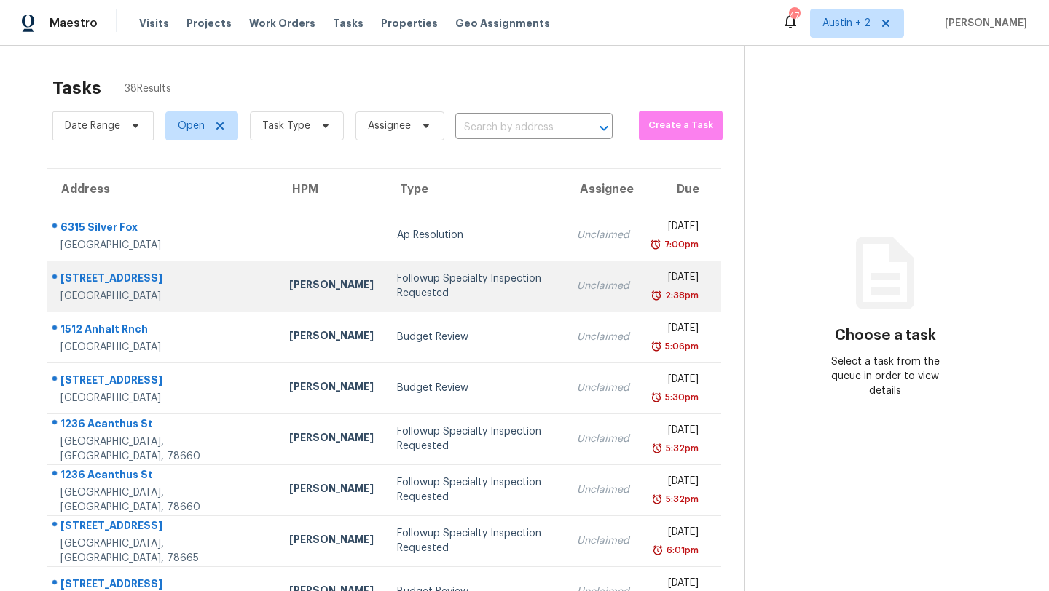
click at [461, 288] on div "Followup Specialty Inspection Requested" at bounding box center [475, 286] width 157 height 29
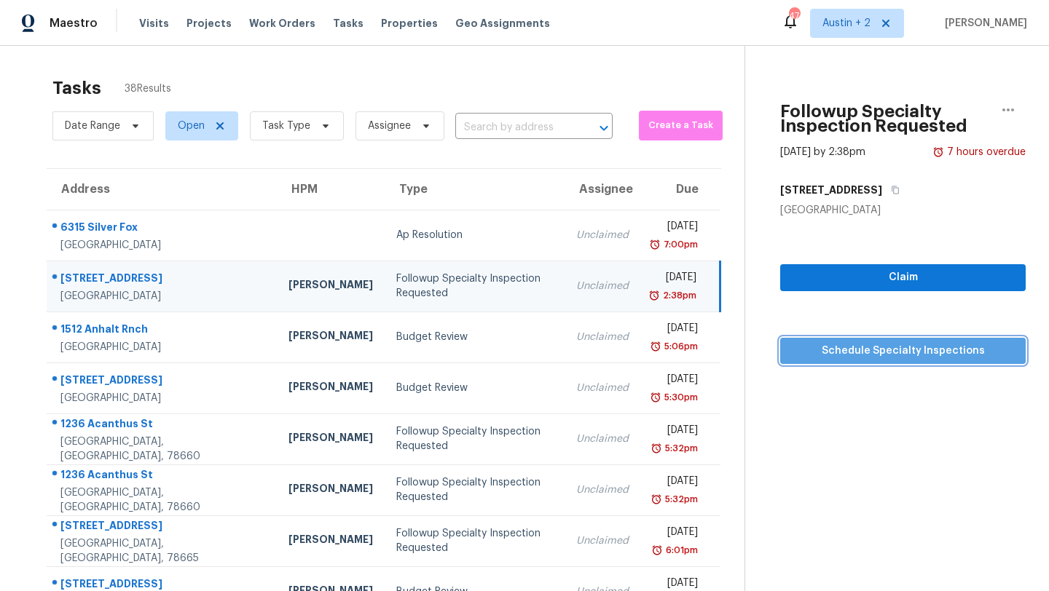
click at [816, 350] on span "Schedule Specialty Inspections" at bounding box center [903, 351] width 222 height 18
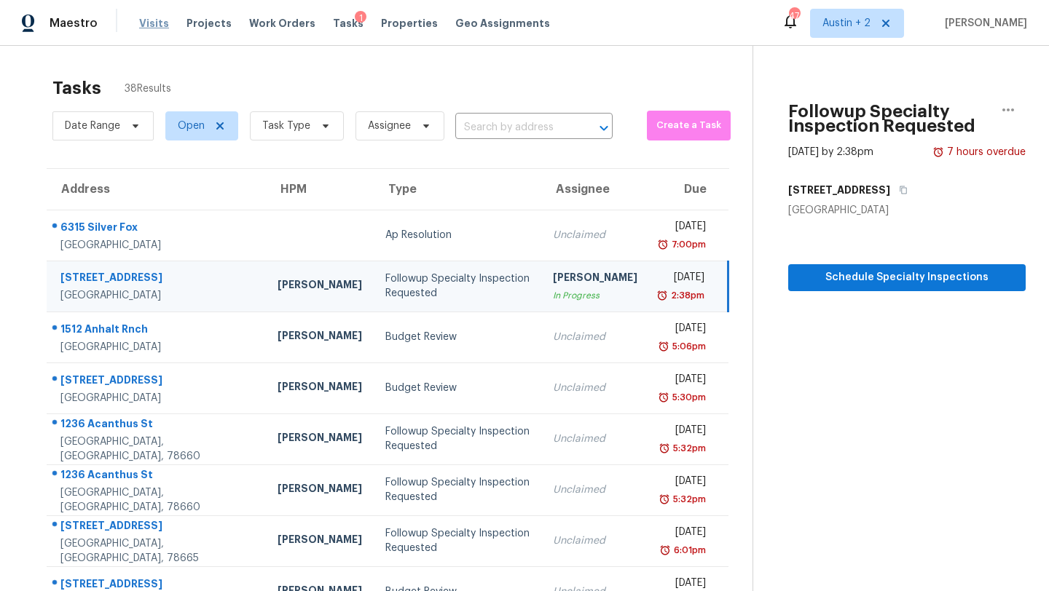
click at [160, 24] on span "Visits" at bounding box center [154, 23] width 30 height 15
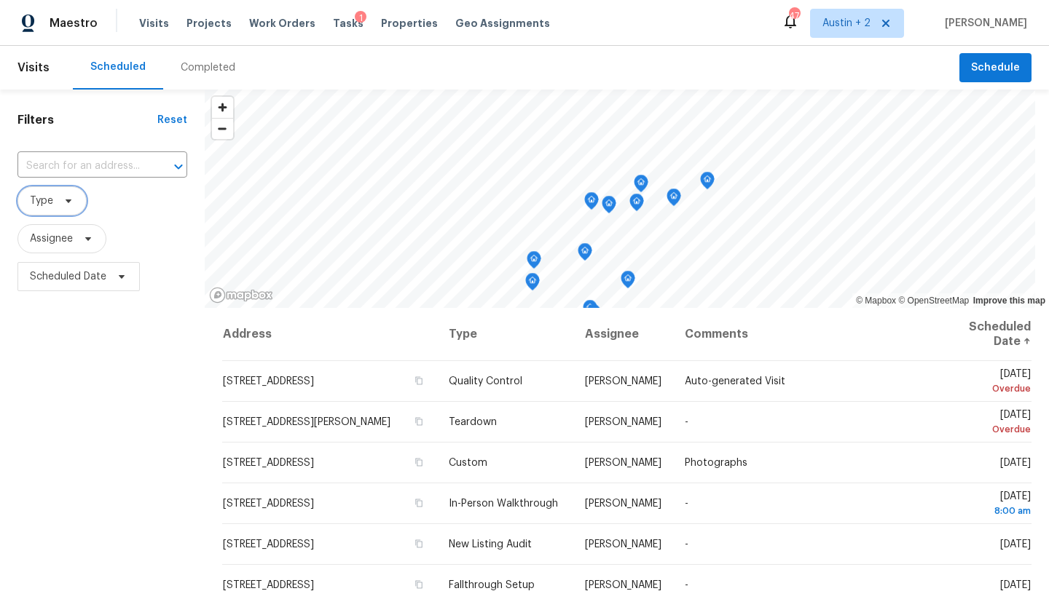
click at [68, 197] on icon at bounding box center [69, 201] width 12 height 12
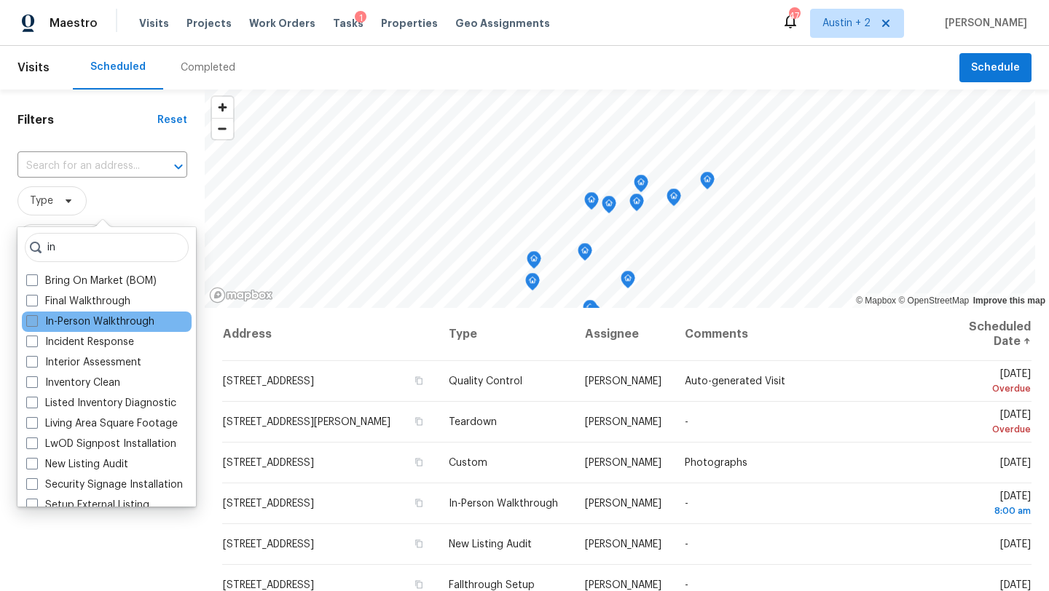
type input "in"
click at [92, 326] on label "In-Person Walkthrough" at bounding box center [90, 322] width 128 height 15
click at [36, 324] on input "In-Person Walkthrough" at bounding box center [30, 319] width 9 height 9
checkbox input "true"
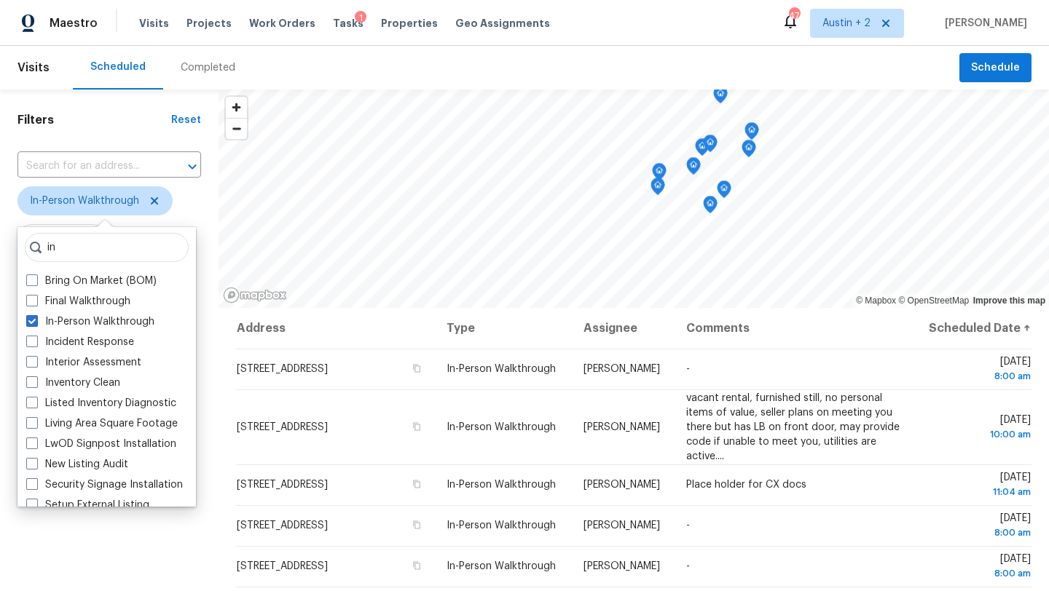
click at [184, 203] on span "In-Person Walkthrough" at bounding box center [109, 200] width 184 height 29
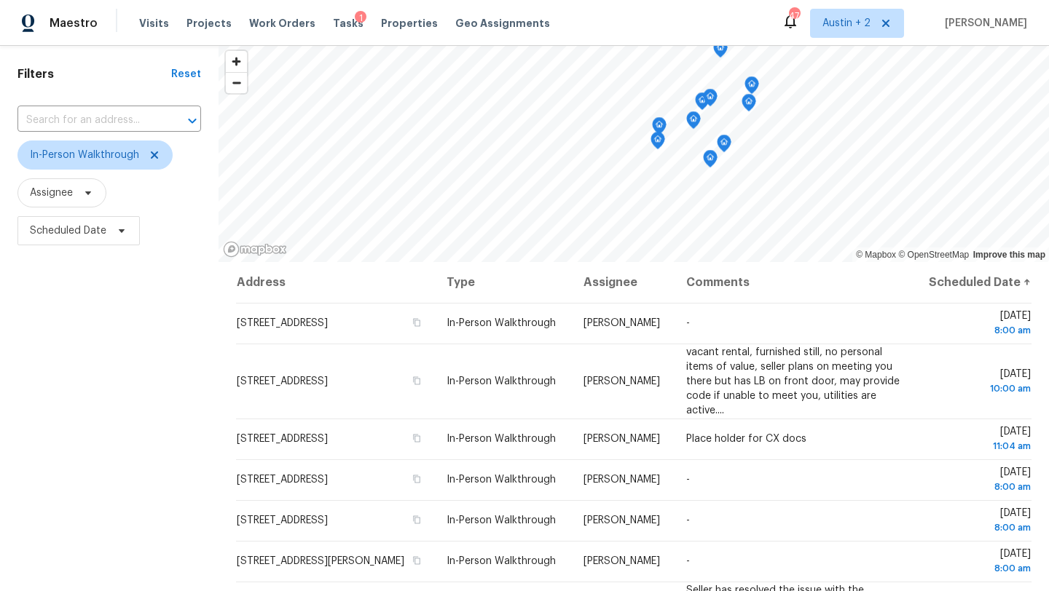
scroll to position [42, 0]
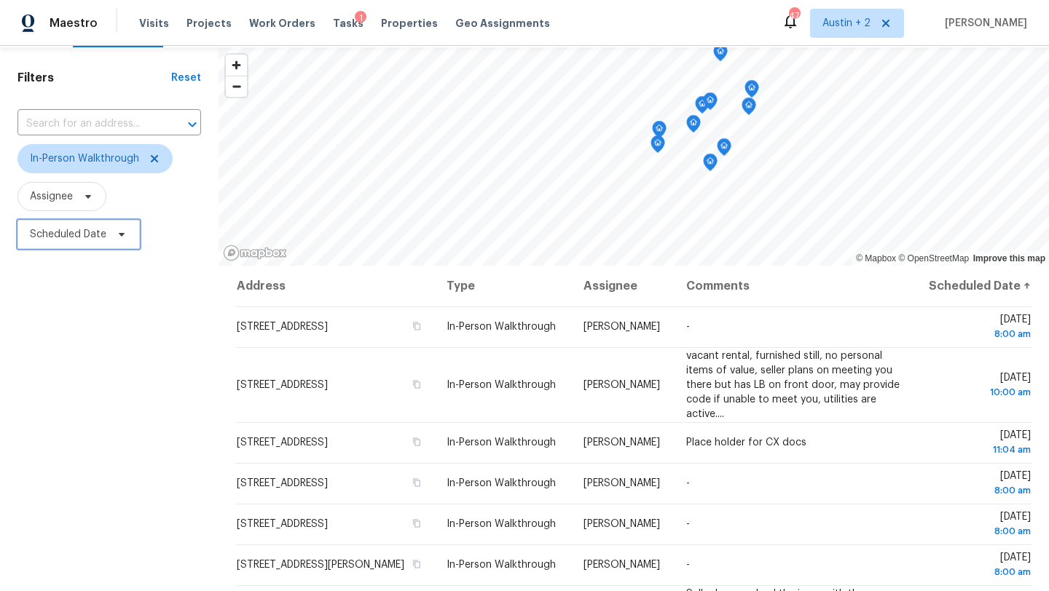
click at [94, 229] on span "Scheduled Date" at bounding box center [68, 234] width 76 height 15
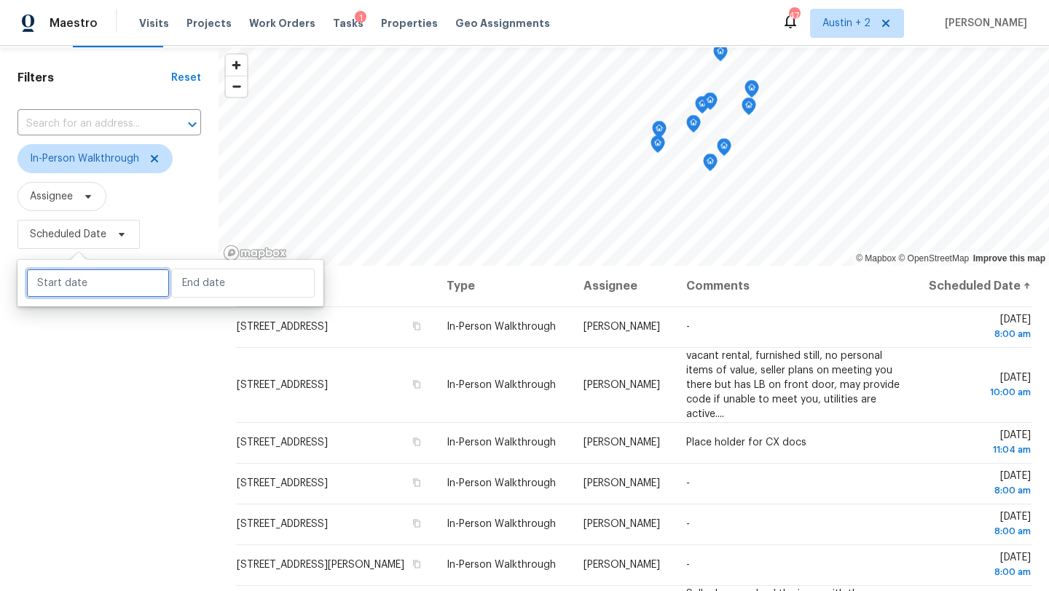
click at [109, 283] on input "text" at bounding box center [97, 283] width 143 height 29
select select "7"
select select "2025"
select select "8"
select select "2025"
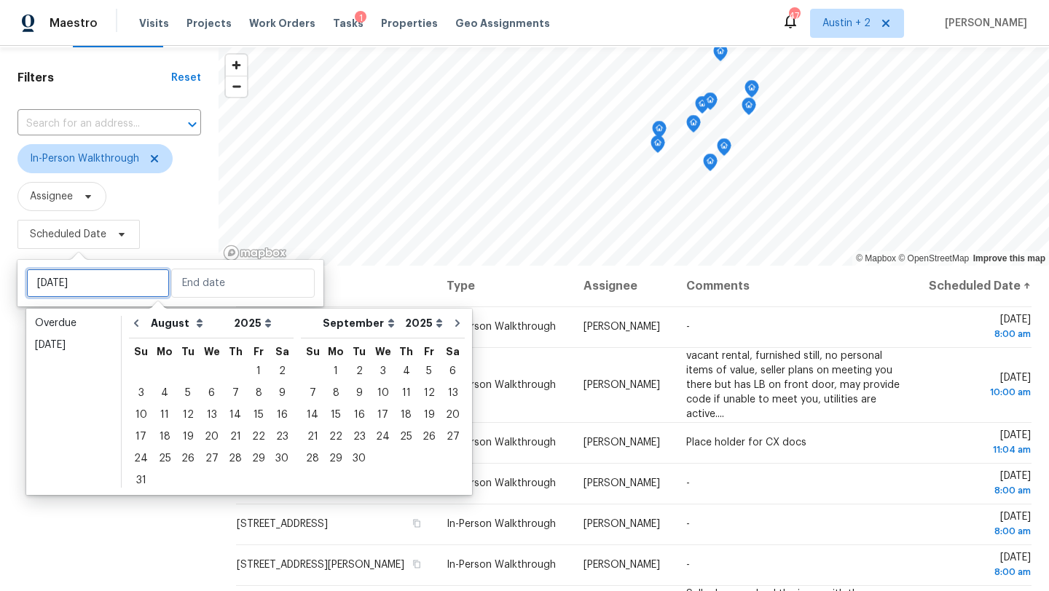
type input "Tue, Aug 05"
click at [234, 413] on div "14" at bounding box center [235, 415] width 23 height 20
type input "Thu, Aug 14"
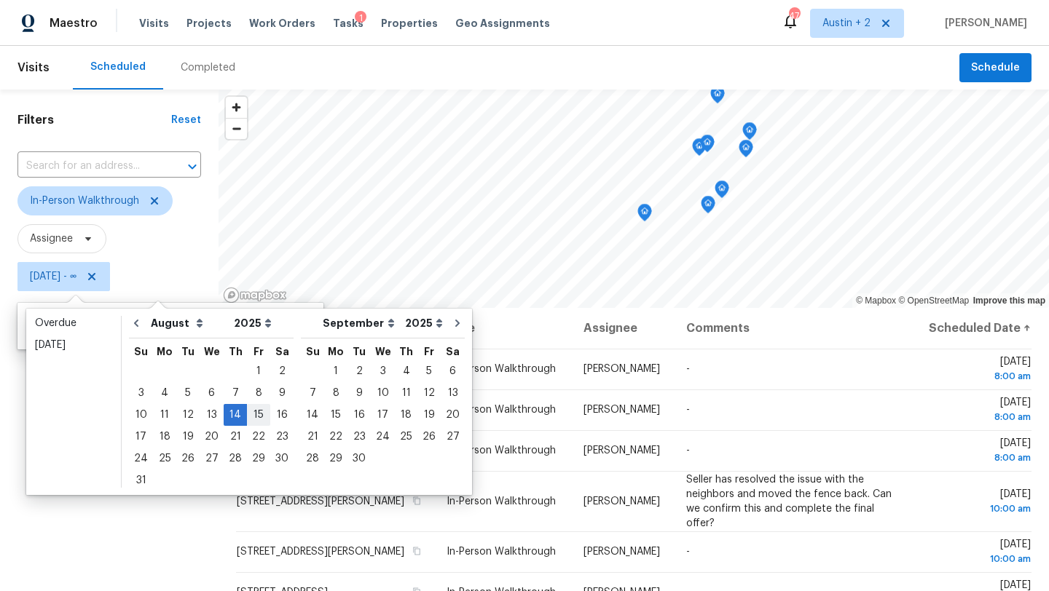
type input "Fri, Aug 15"
type input "Thu, Aug 07"
type input "Thu, Aug 14"
type input "Thu, Aug 07"
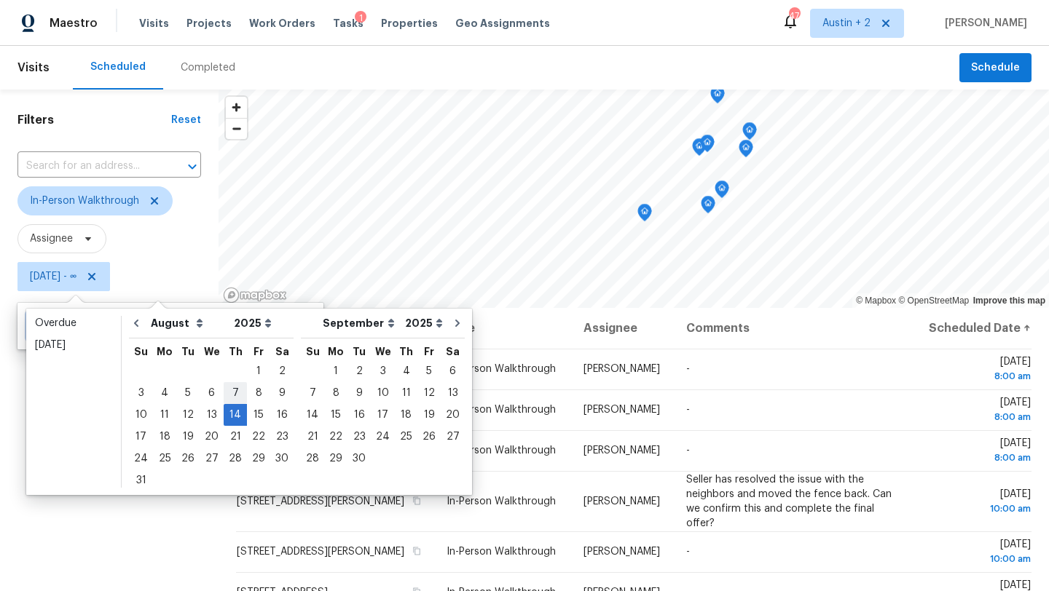
type input "Thu, Aug 14"
click at [247, 416] on div "15" at bounding box center [258, 415] width 23 height 20
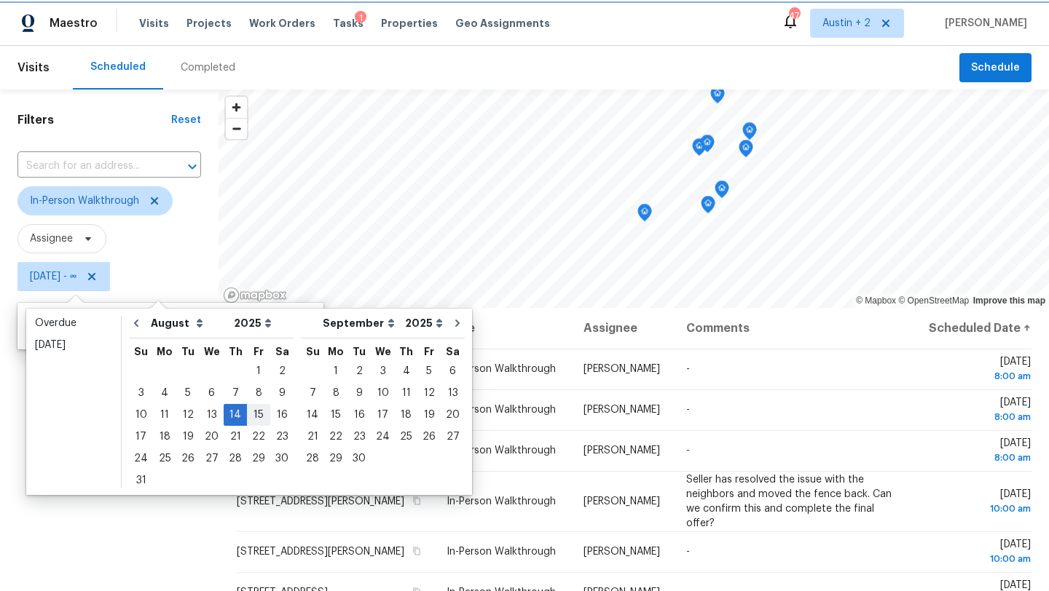
type input "Fri, Aug 15"
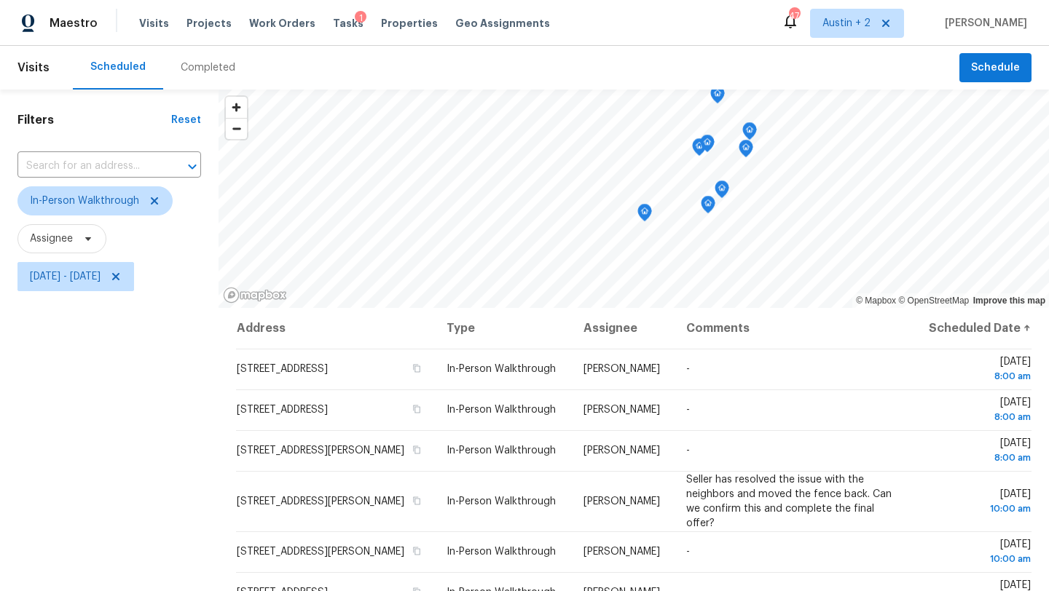
click at [100, 401] on div "Filters Reset ​ In-Person Walkthrough Assignee Thu, Aug 14 - Fri, Aug 15" at bounding box center [109, 436] width 218 height 692
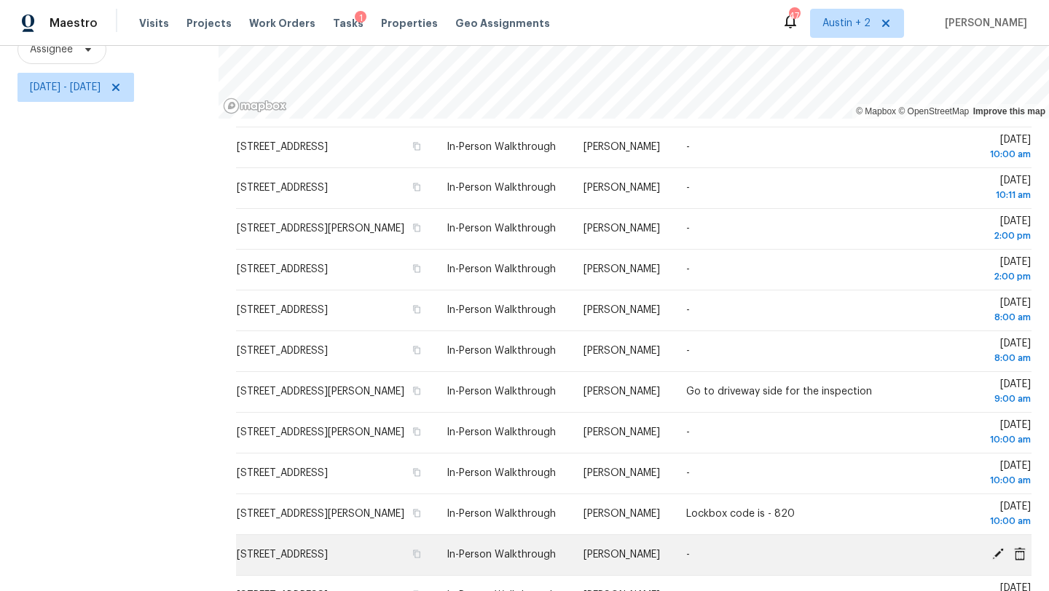
scroll to position [439, 0]
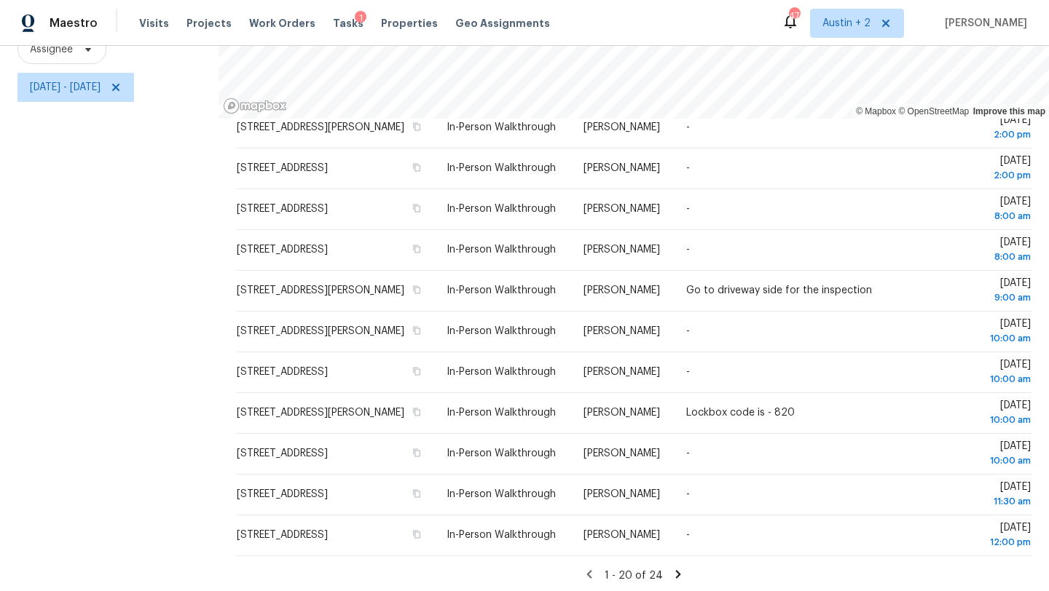
click at [676, 570] on icon at bounding box center [678, 574] width 5 height 8
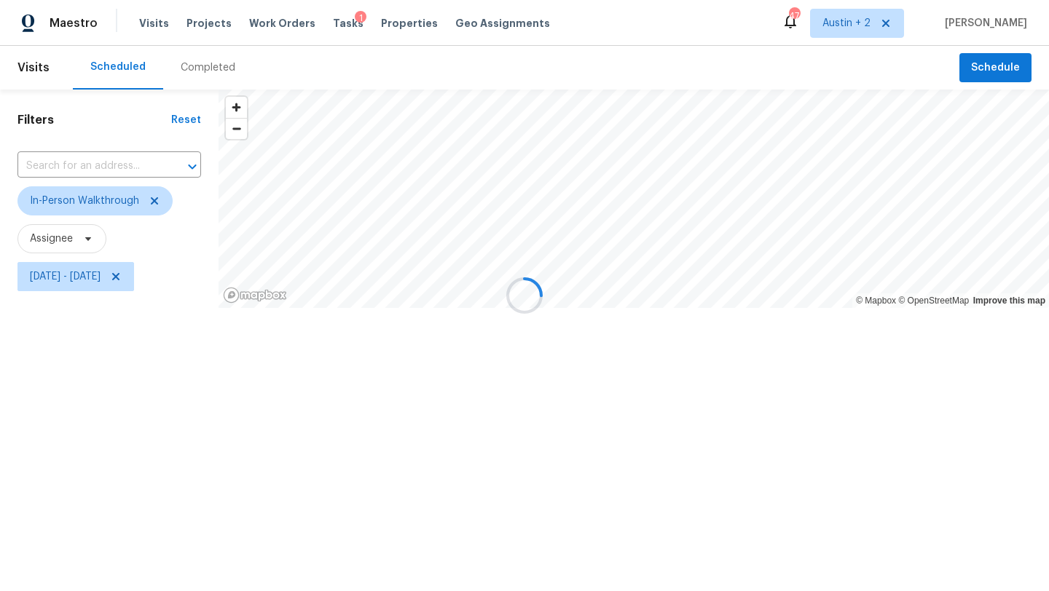
scroll to position [0, 0]
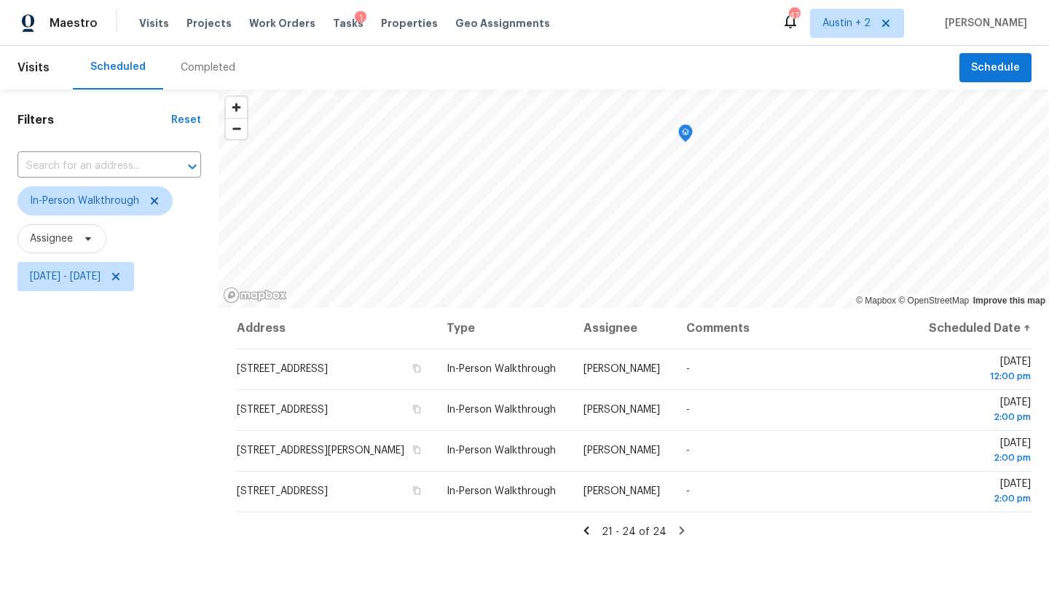
click at [587, 537] on icon at bounding box center [586, 530] width 13 height 13
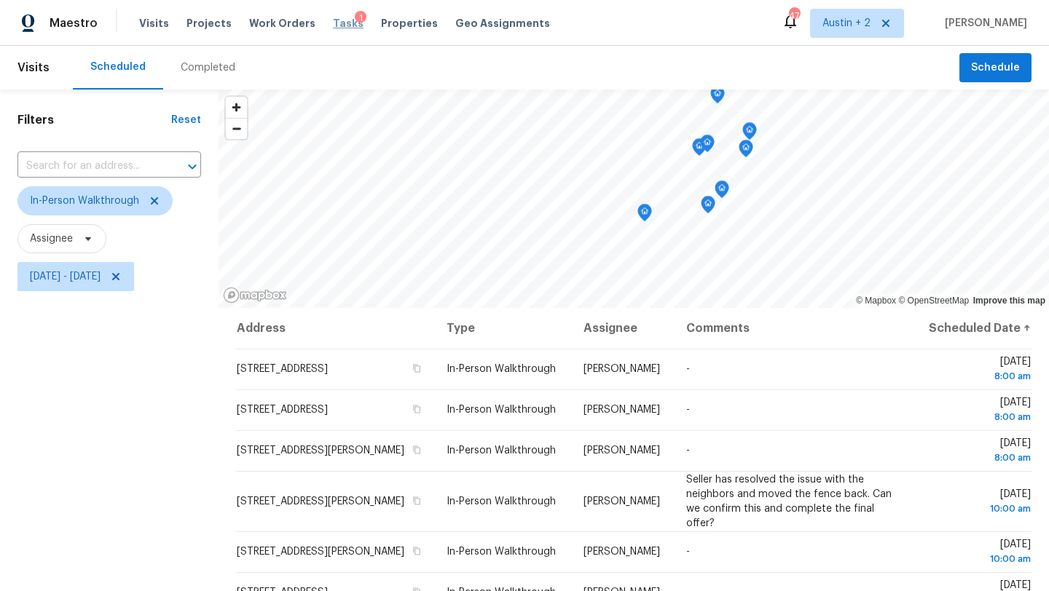
click at [339, 24] on span "Tasks" at bounding box center [348, 23] width 31 height 10
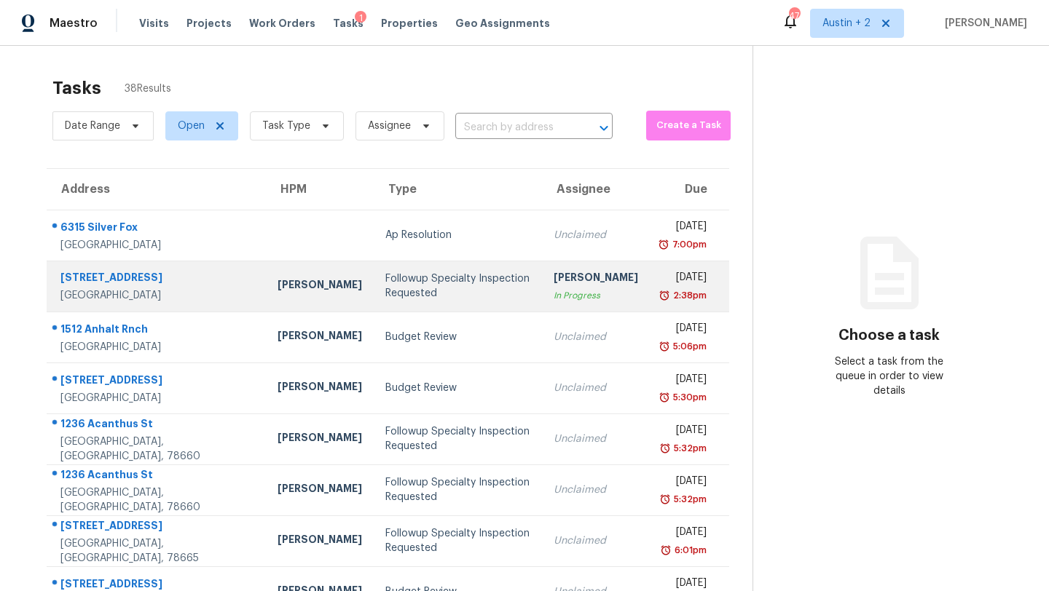
click at [409, 285] on div "Followup Specialty Inspection Requested" at bounding box center [457, 286] width 145 height 29
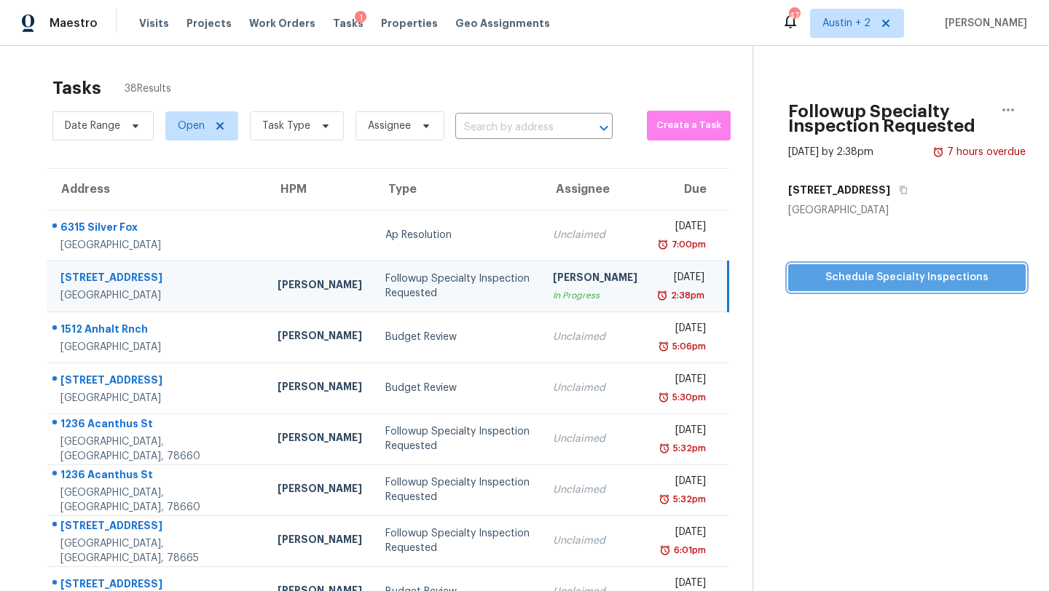
click at [822, 283] on span "Schedule Specialty Inspections" at bounding box center [907, 278] width 214 height 18
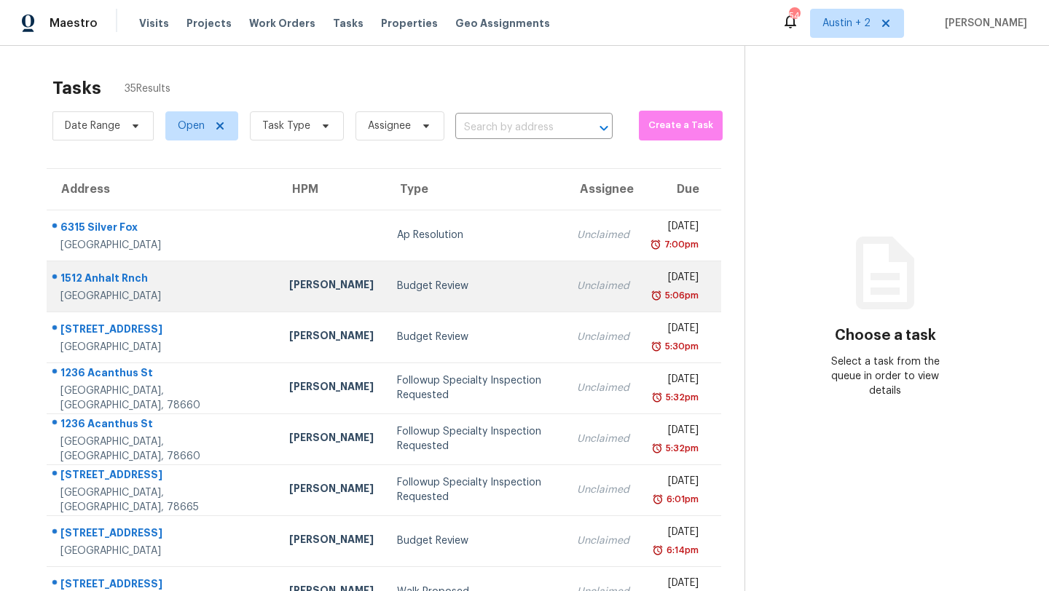
click at [403, 306] on td "Budget Review" at bounding box center [475, 286] width 180 height 51
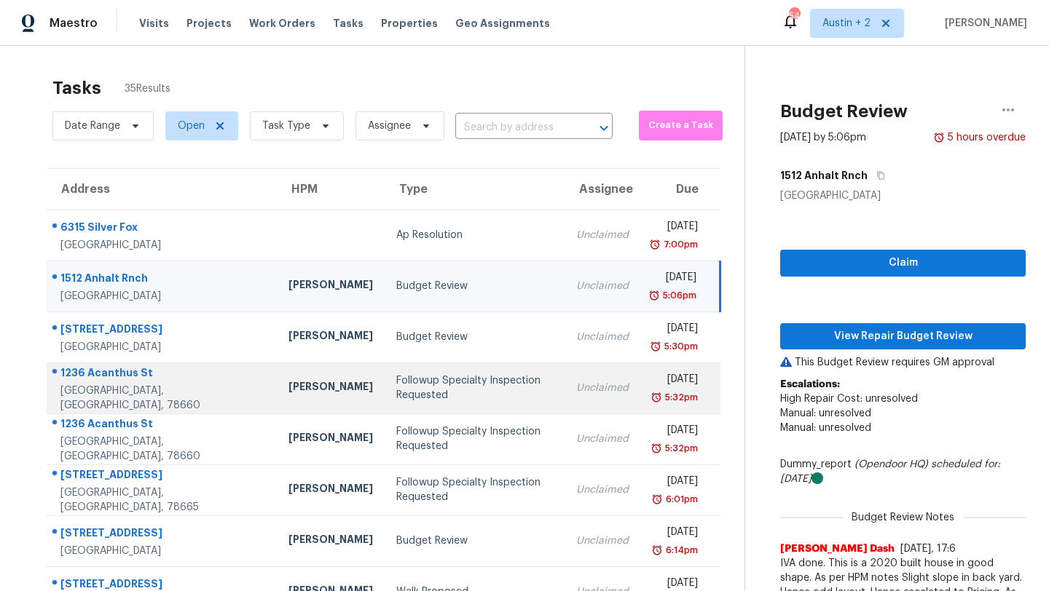
scroll to position [3, 0]
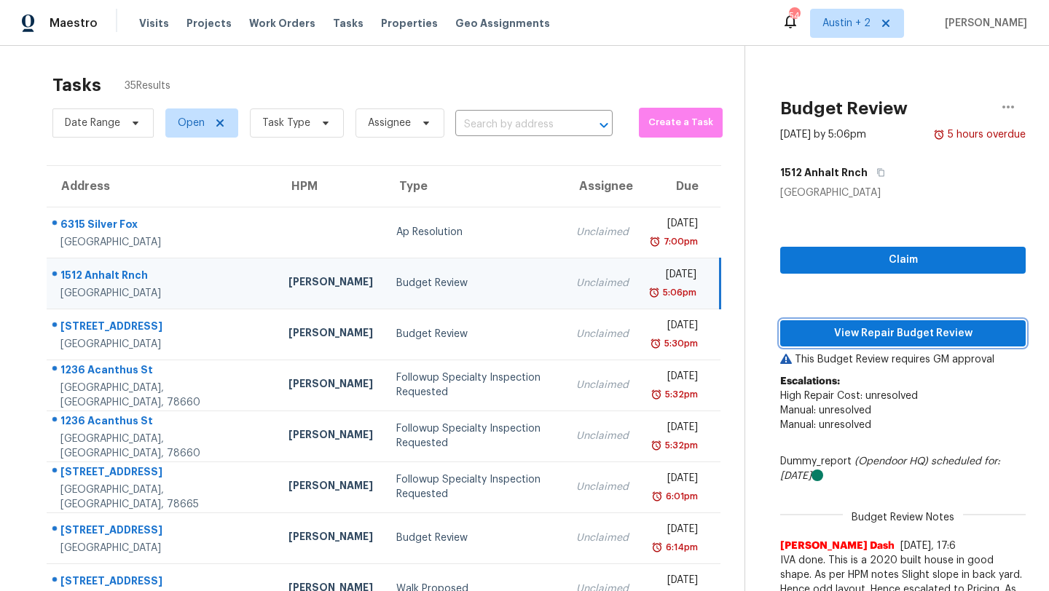
click at [853, 331] on span "View Repair Budget Review" at bounding box center [903, 334] width 222 height 18
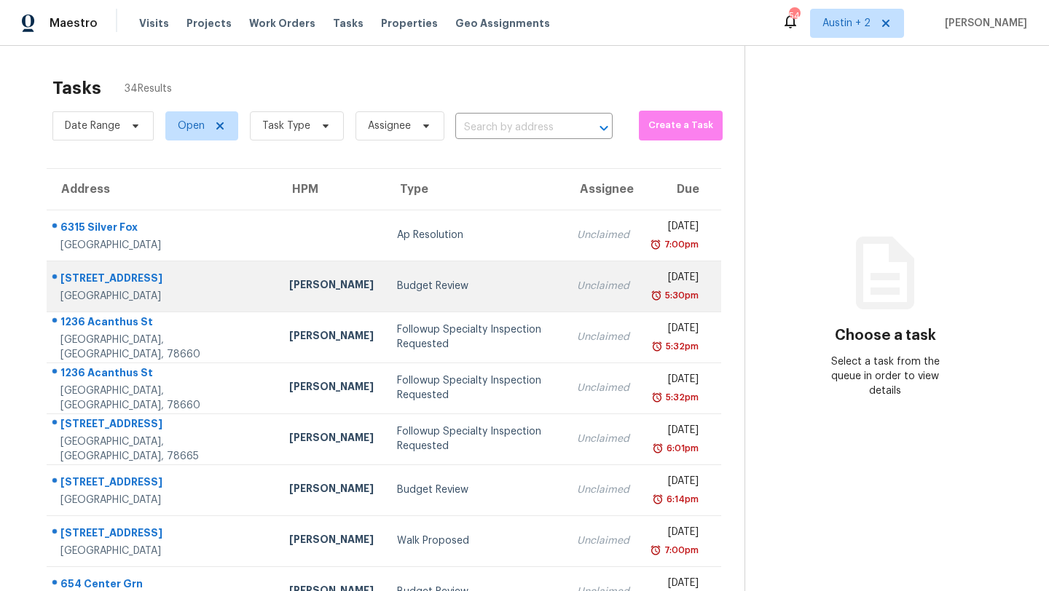
click at [385, 269] on td "Budget Review" at bounding box center [475, 286] width 180 height 51
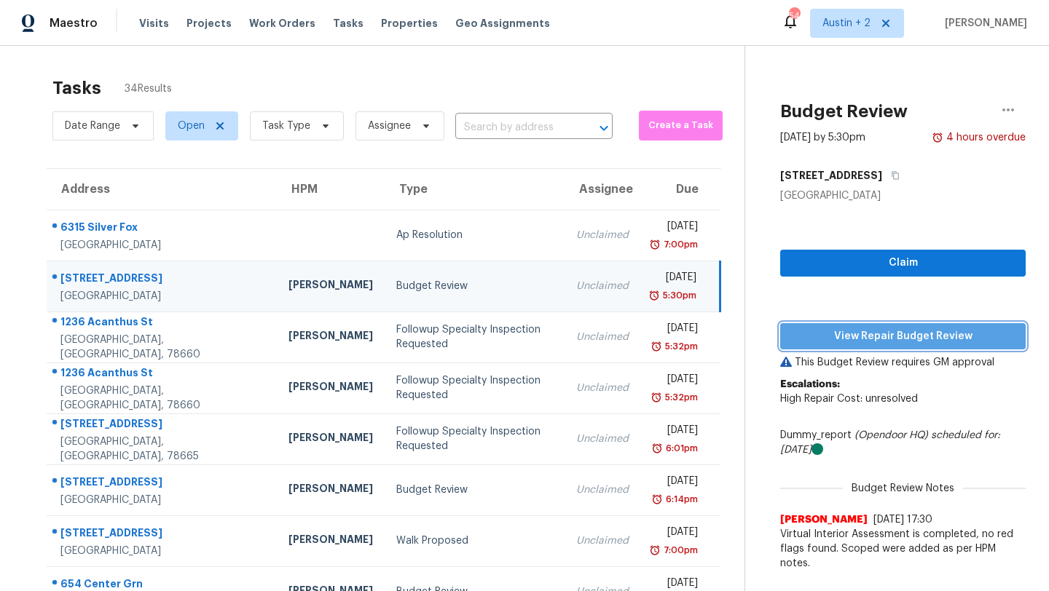
click at [843, 339] on span "View Repair Budget Review" at bounding box center [903, 337] width 222 height 18
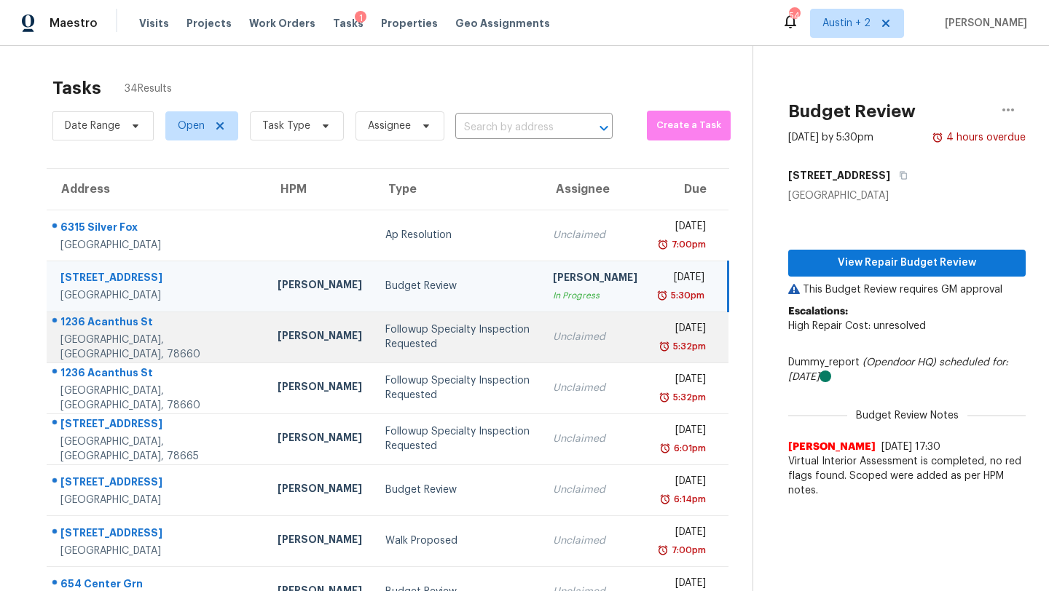
click at [385, 331] on div "Followup Specialty Inspection Requested" at bounding box center [457, 337] width 144 height 29
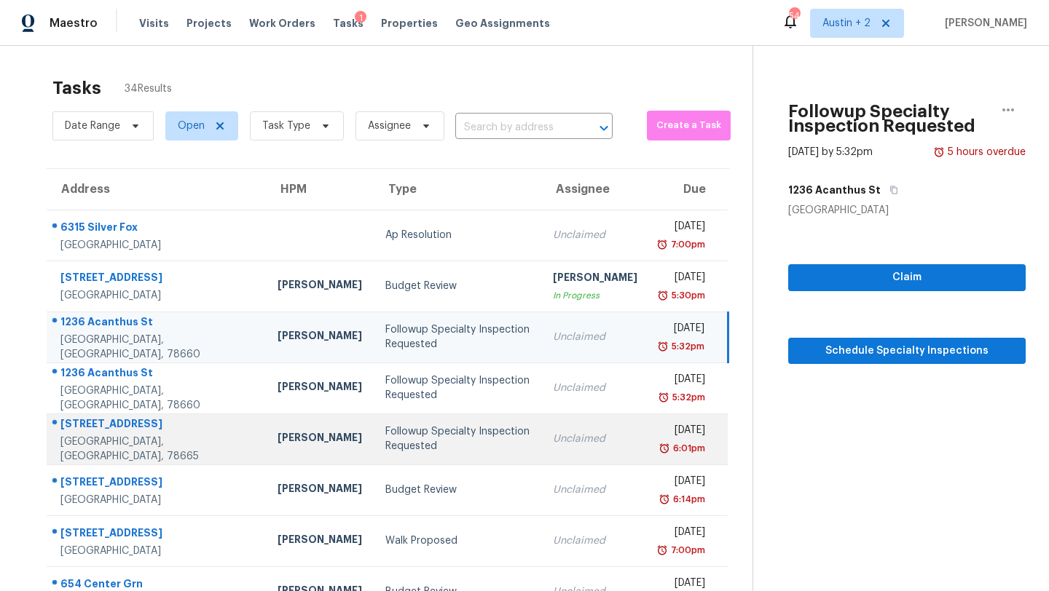
scroll to position [167, 0]
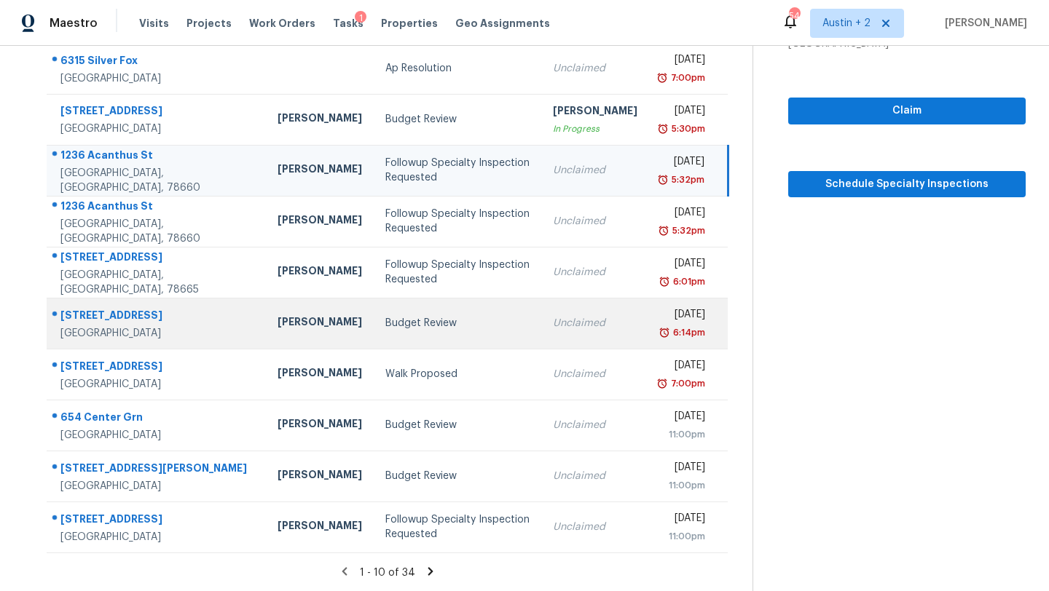
click at [395, 331] on td "Budget Review" at bounding box center [458, 323] width 168 height 51
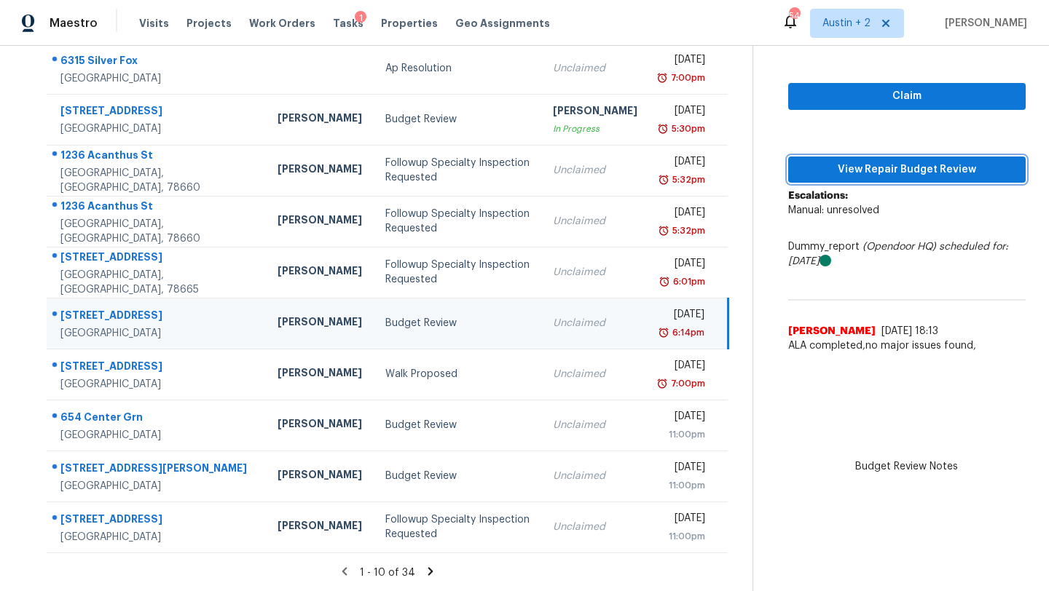
click at [809, 173] on span "View Repair Budget Review" at bounding box center [907, 170] width 214 height 18
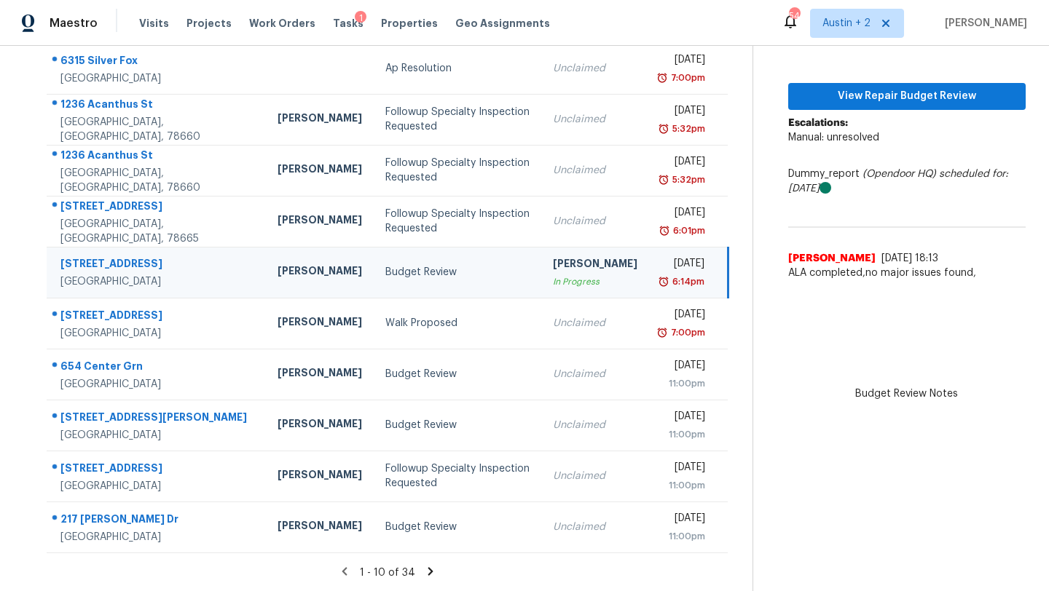
click at [424, 569] on icon at bounding box center [430, 571] width 13 height 13
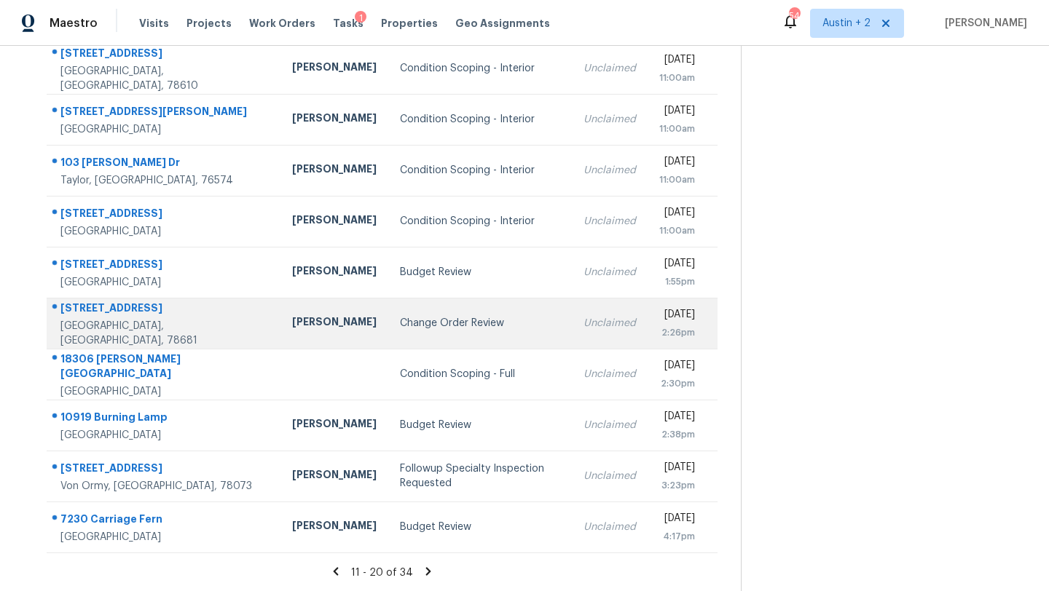
click at [400, 326] on div "Change Order Review" at bounding box center [479, 323] width 159 height 15
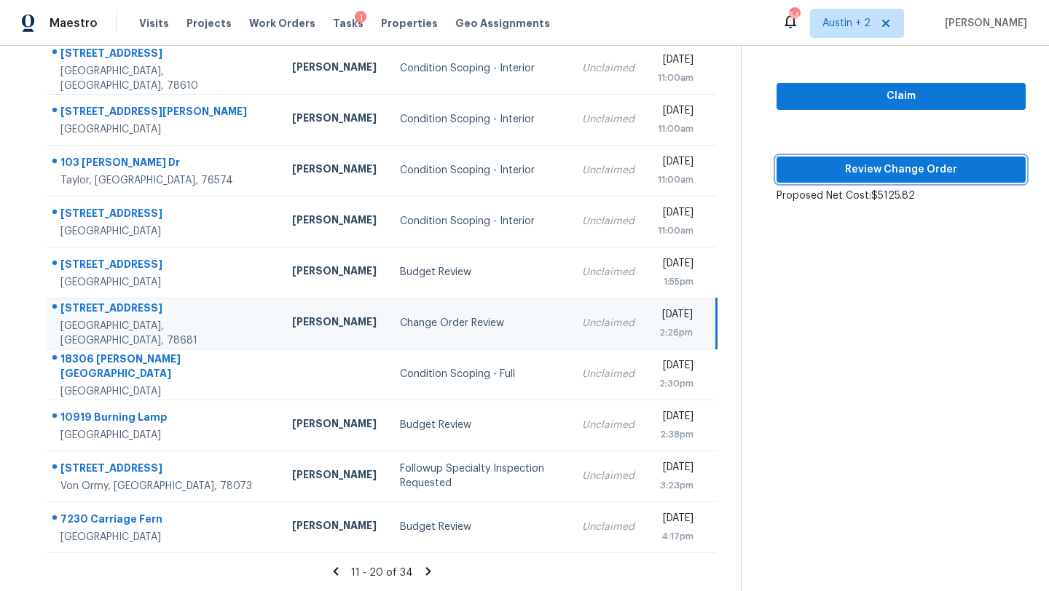
click at [851, 172] on span "Review Change Order" at bounding box center [901, 170] width 226 height 18
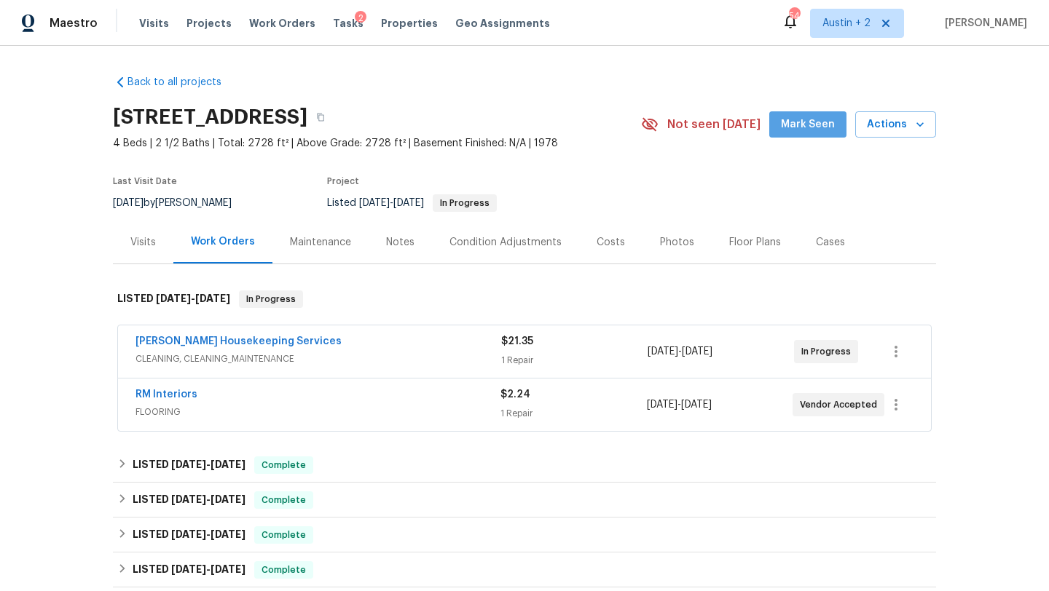
click at [816, 126] on span "Mark Seen" at bounding box center [808, 125] width 54 height 18
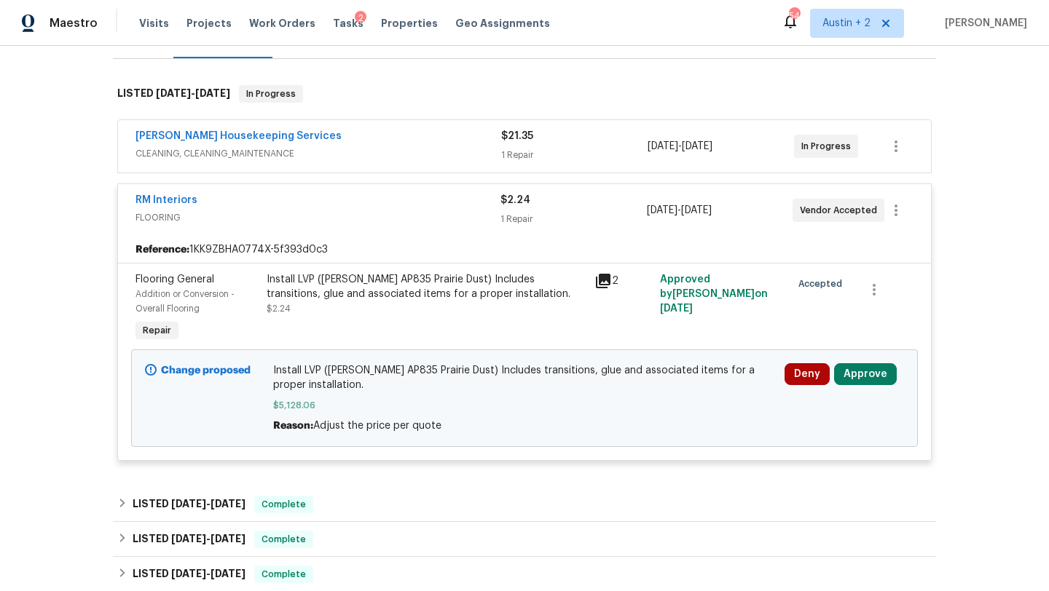
scroll to position [214, 0]
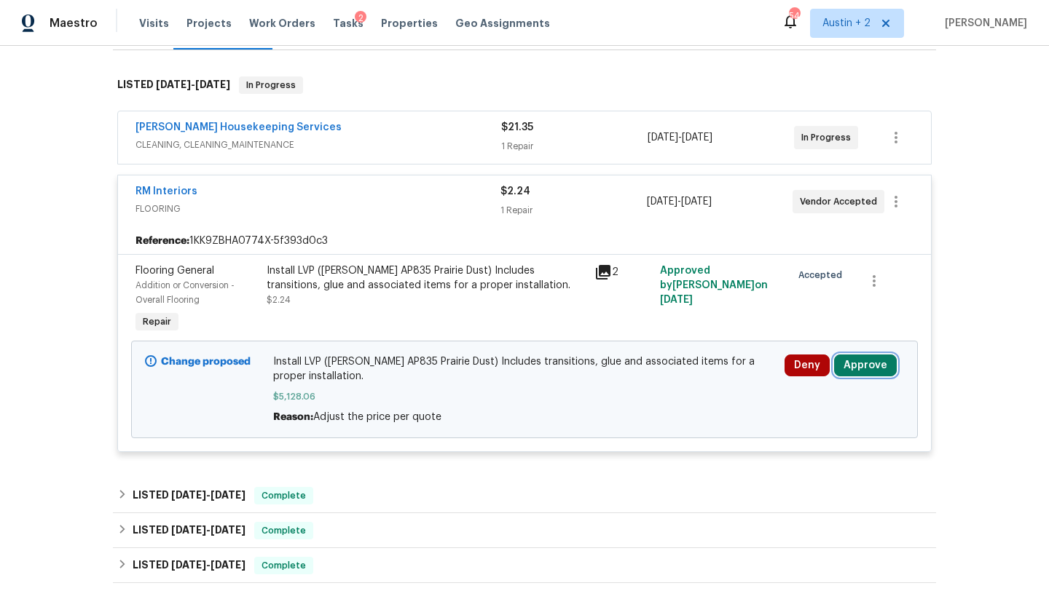
click at [862, 365] on button "Approve" at bounding box center [865, 366] width 63 height 22
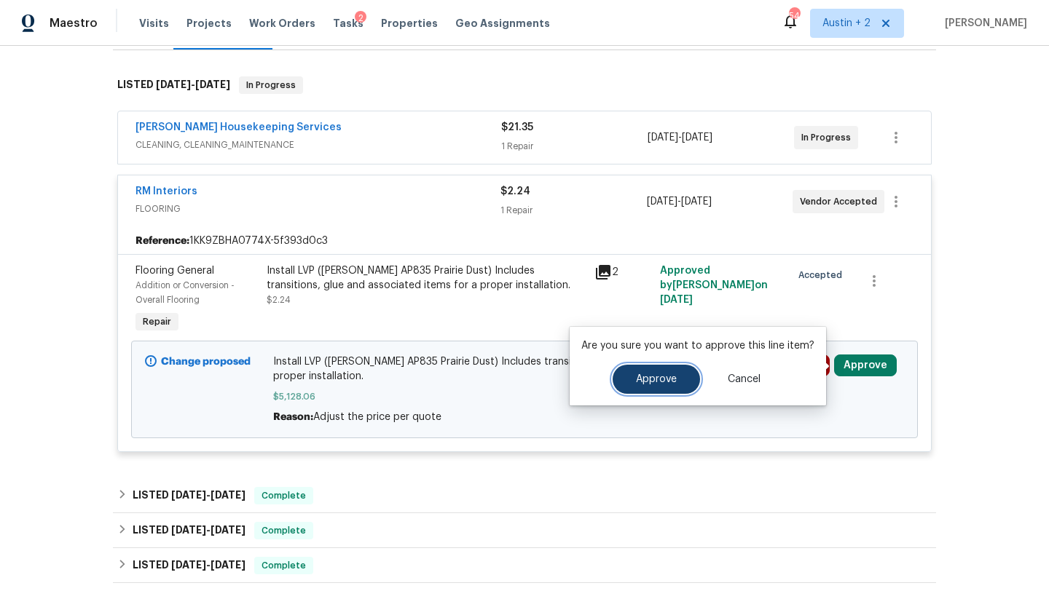
click at [664, 365] on button "Approve" at bounding box center [655, 379] width 87 height 29
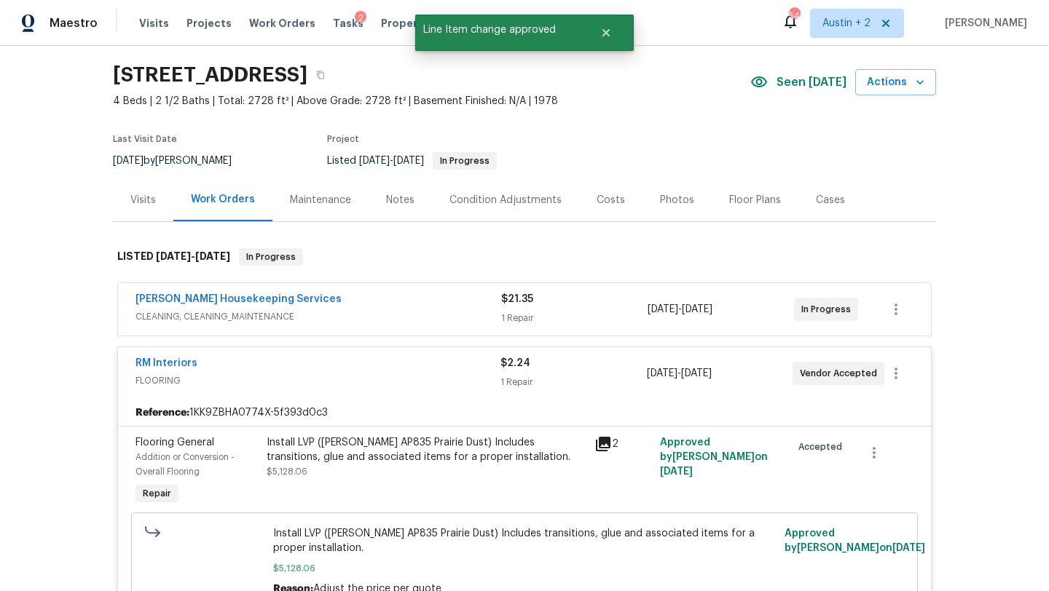
scroll to position [0, 0]
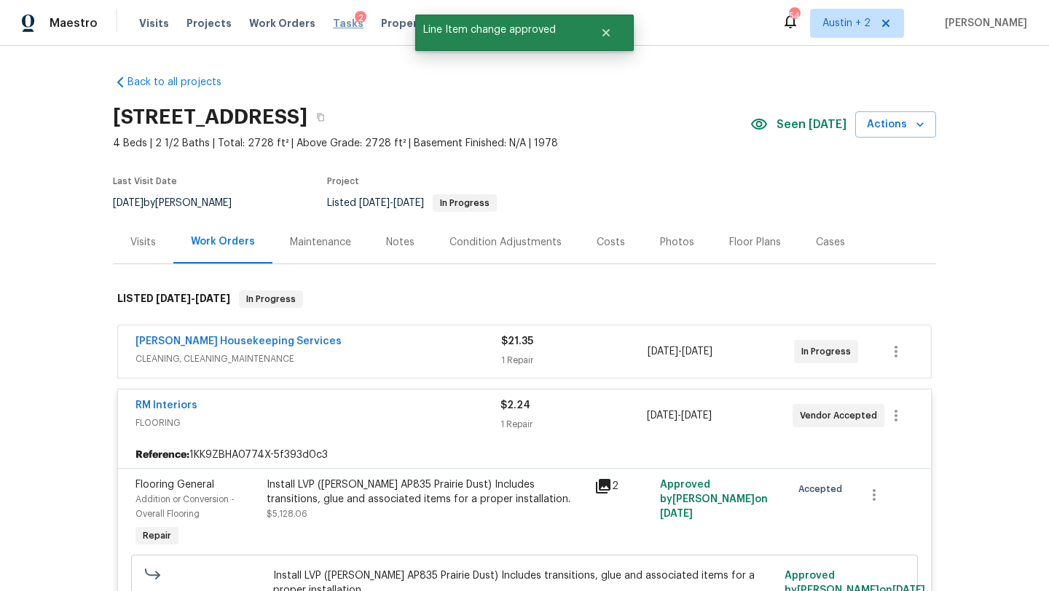
click at [333, 23] on span "Tasks" at bounding box center [348, 23] width 31 height 10
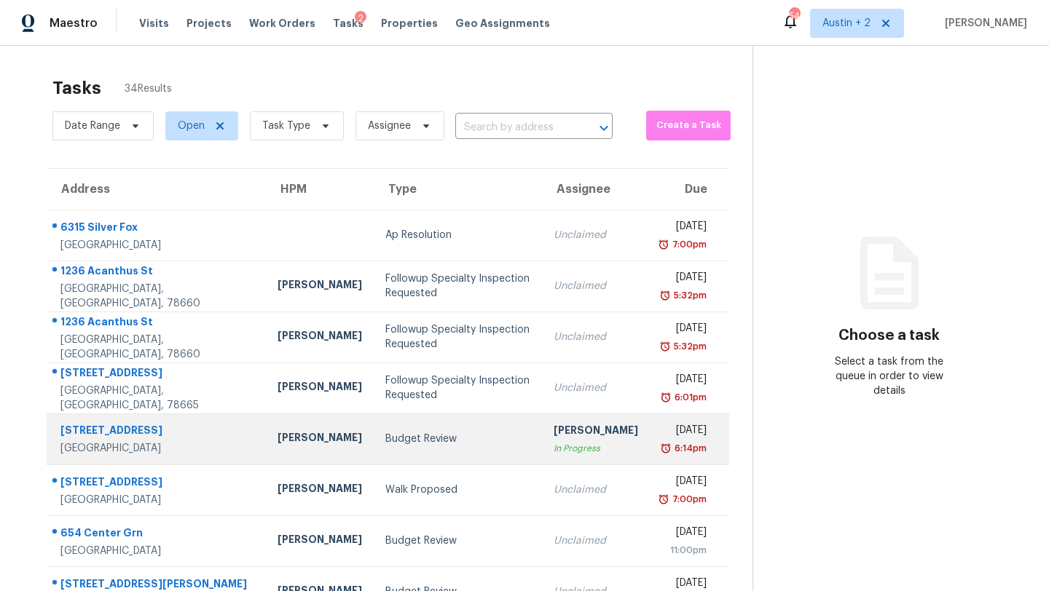
scroll to position [167, 0]
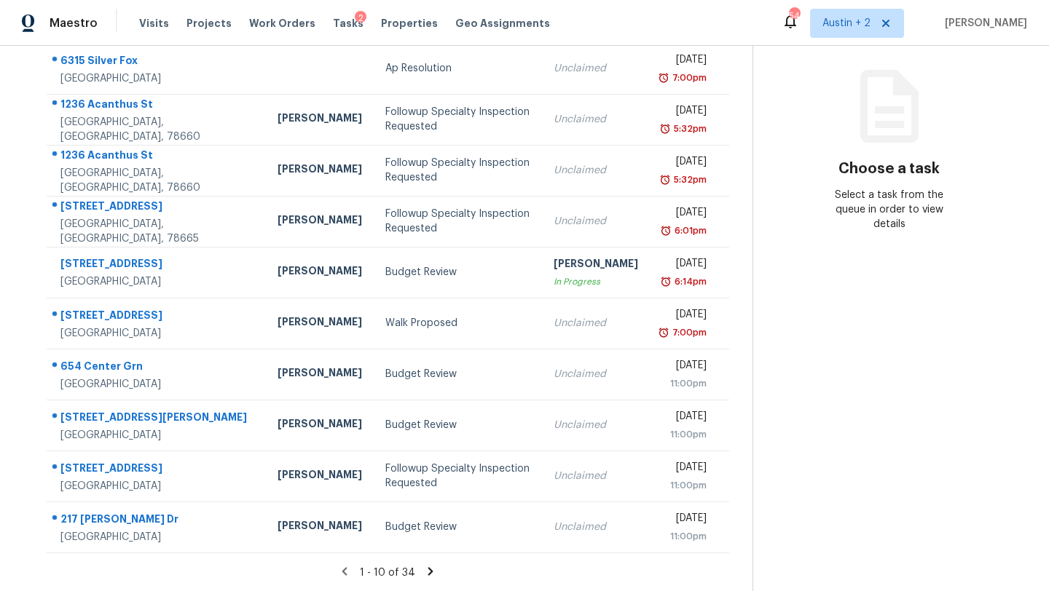
click at [424, 569] on icon at bounding box center [430, 571] width 13 height 13
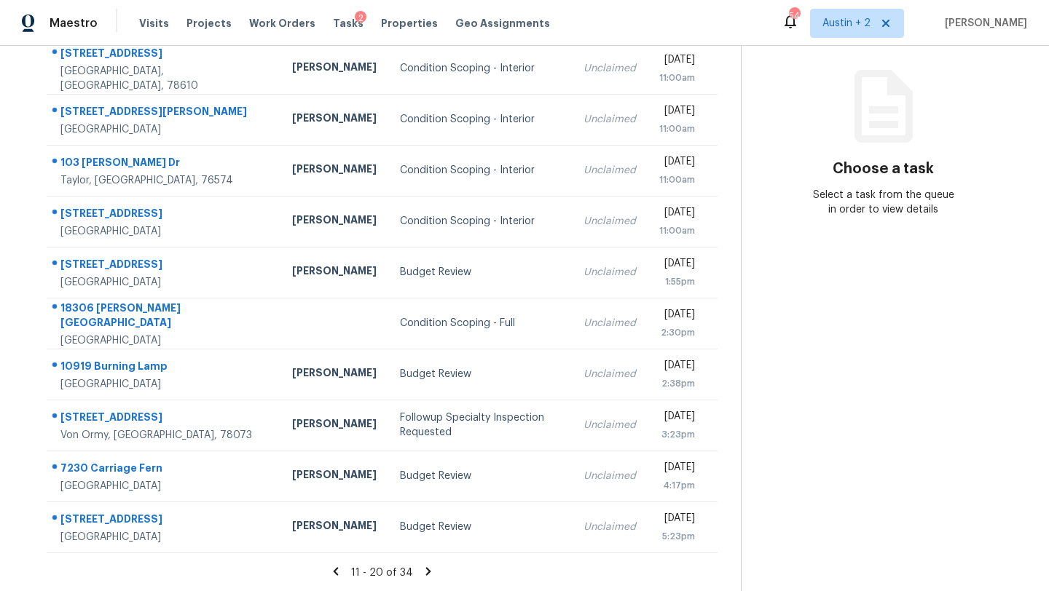
click at [422, 569] on icon at bounding box center [428, 571] width 13 height 13
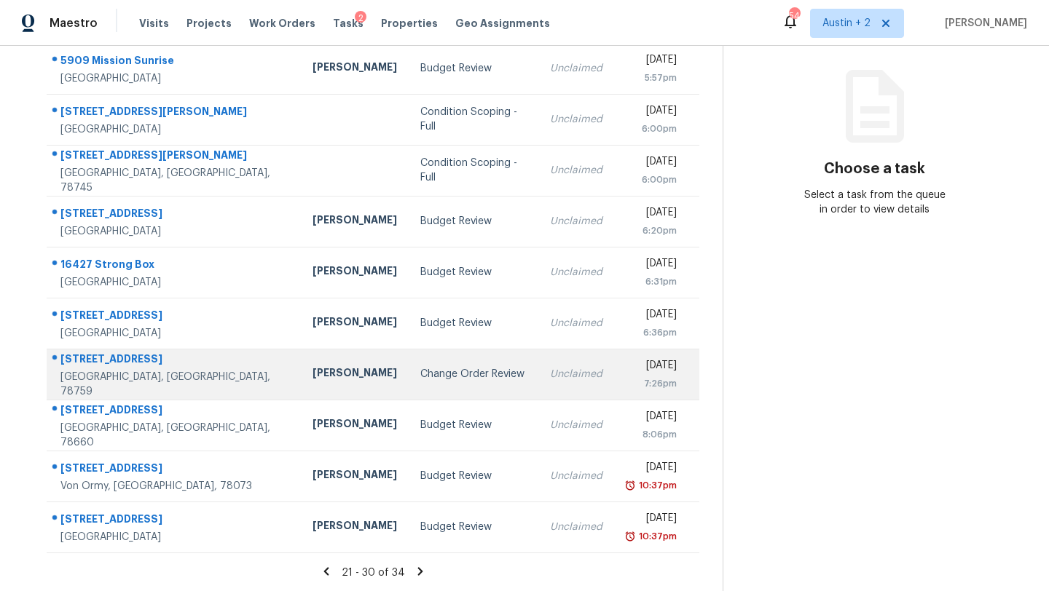
click at [420, 378] on div "Change Order Review" at bounding box center [473, 374] width 106 height 15
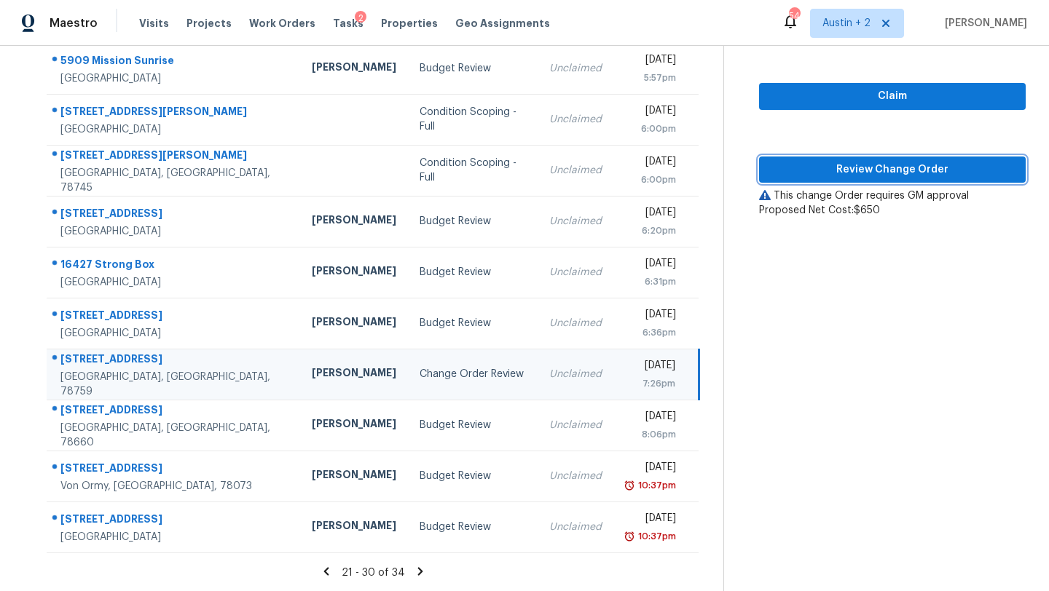
click at [826, 167] on span "Review Change Order" at bounding box center [891, 170] width 243 height 18
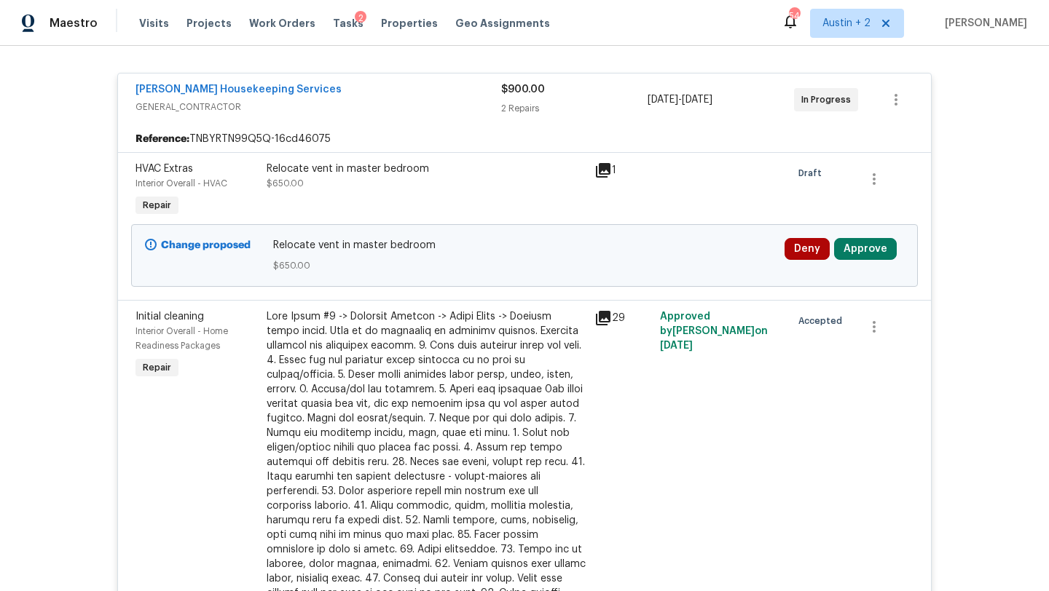
scroll to position [276, 0]
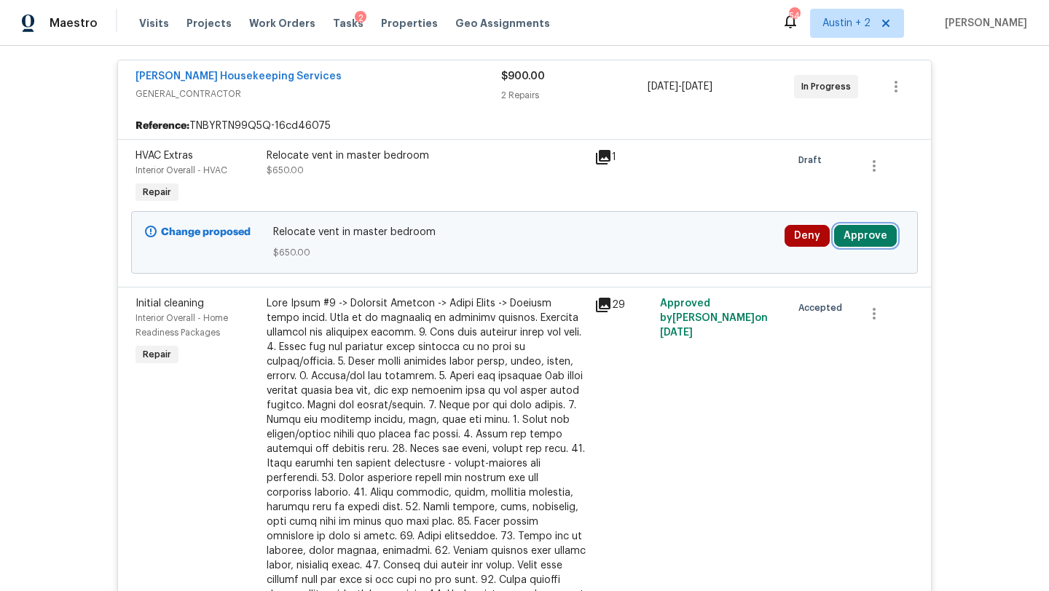
click at [875, 242] on button "Approve" at bounding box center [865, 236] width 63 height 22
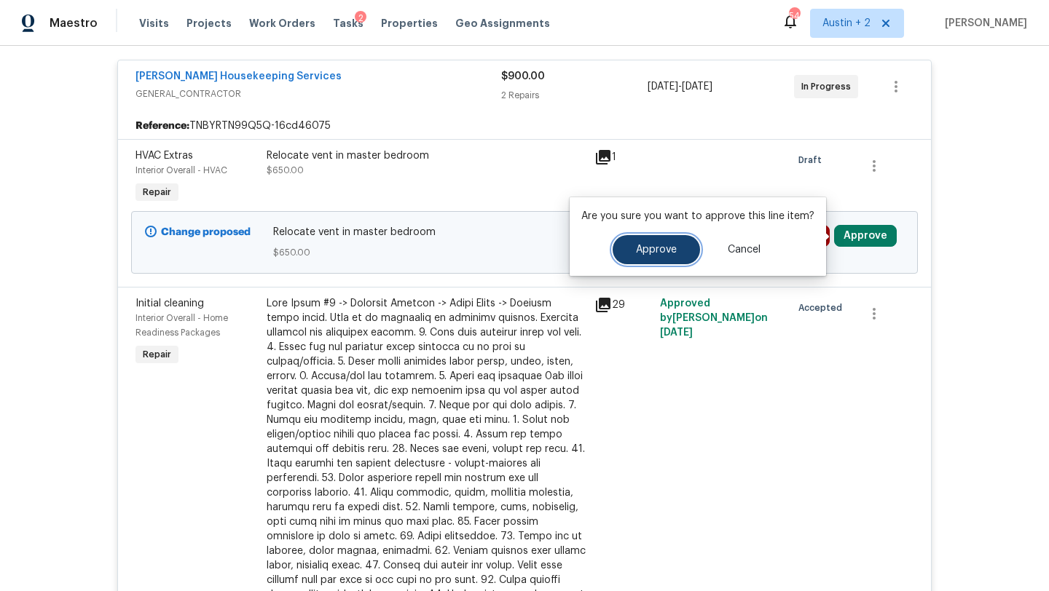
click at [643, 248] on span "Approve" at bounding box center [656, 250] width 41 height 11
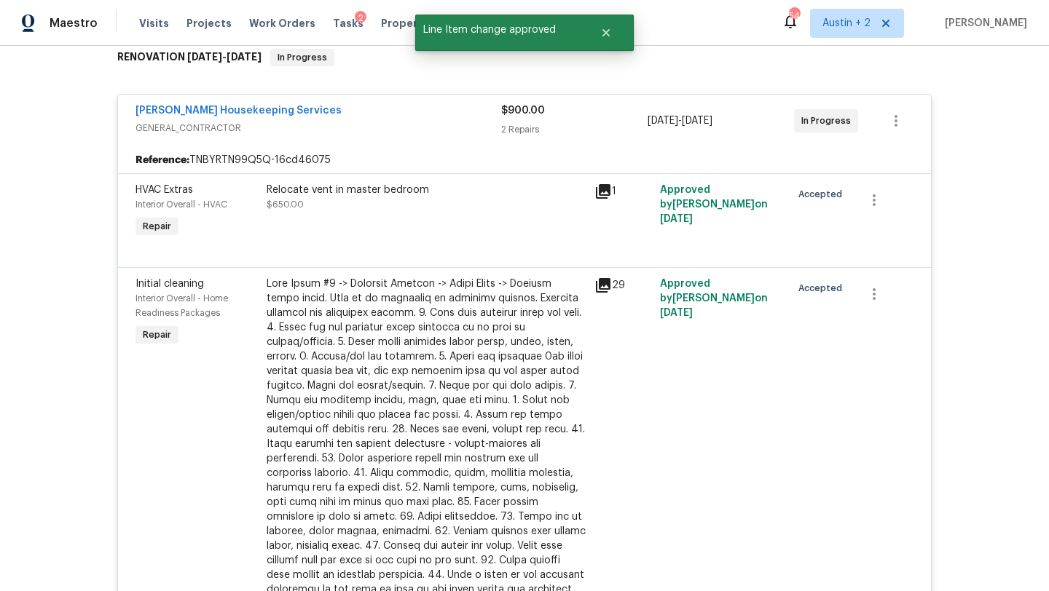
scroll to position [0, 0]
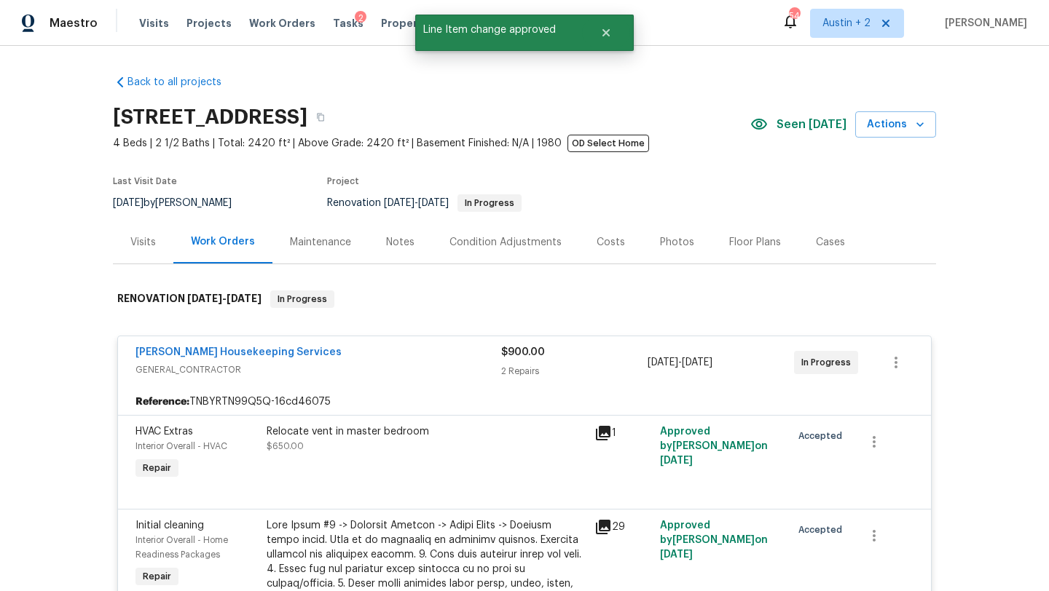
click at [336, 29] on div "Tasks 2" at bounding box center [348, 23] width 31 height 15
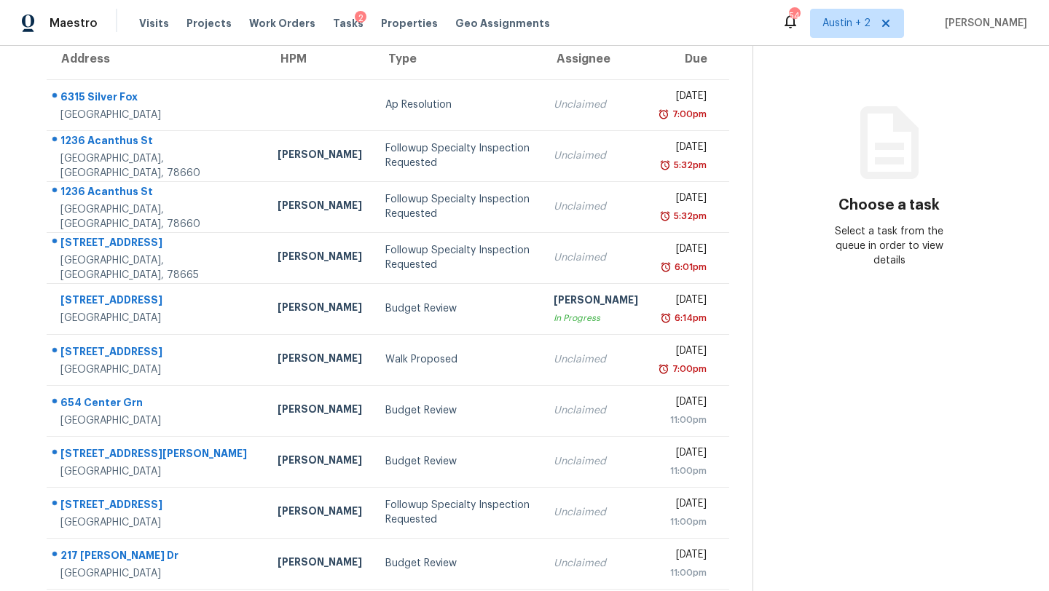
scroll to position [167, 0]
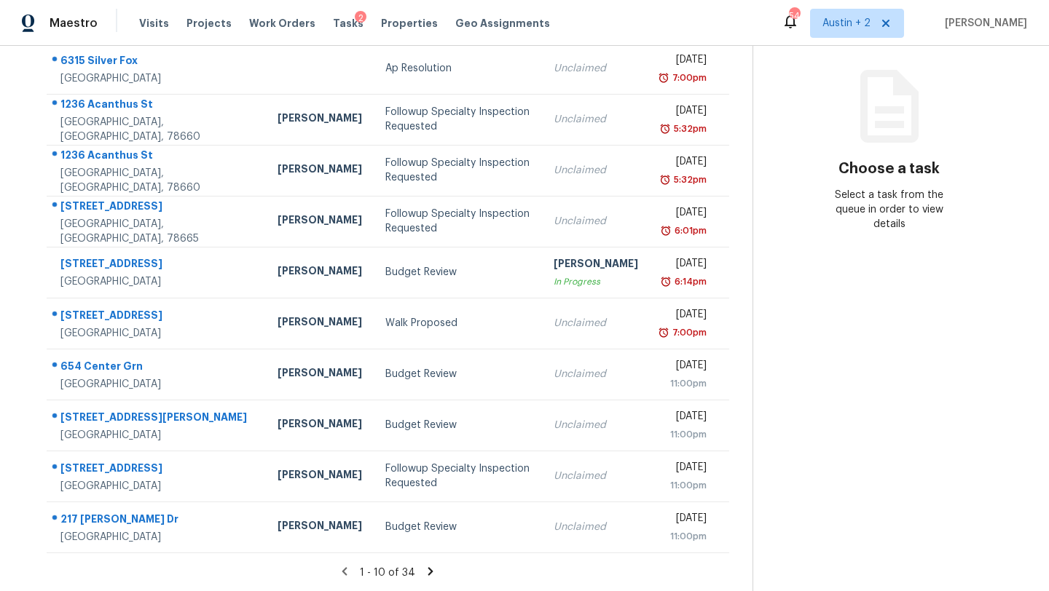
click at [428, 572] on icon at bounding box center [430, 571] width 5 height 8
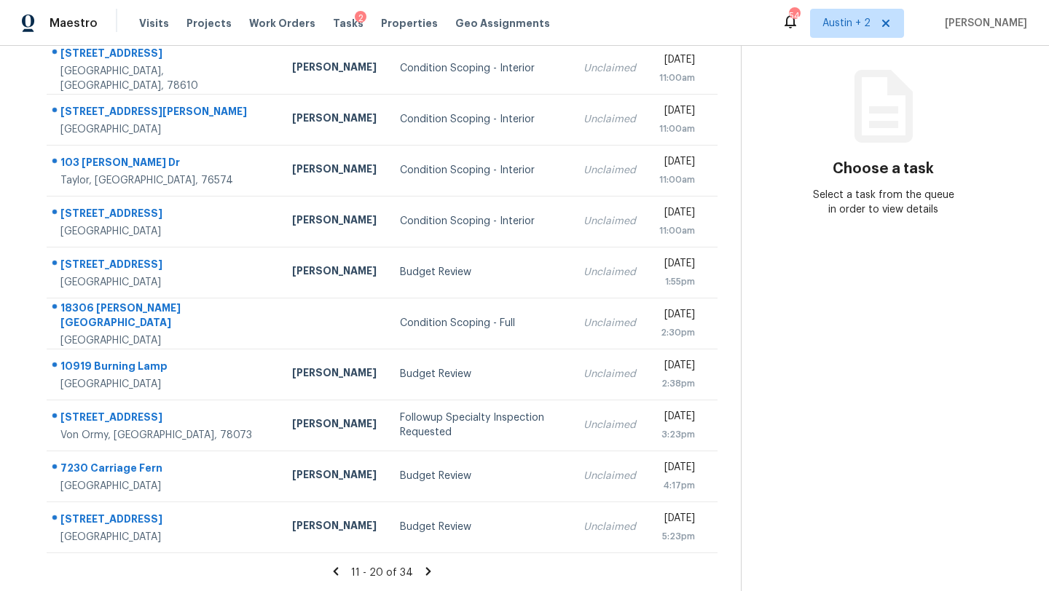
click at [425, 572] on icon at bounding box center [427, 571] width 5 height 8
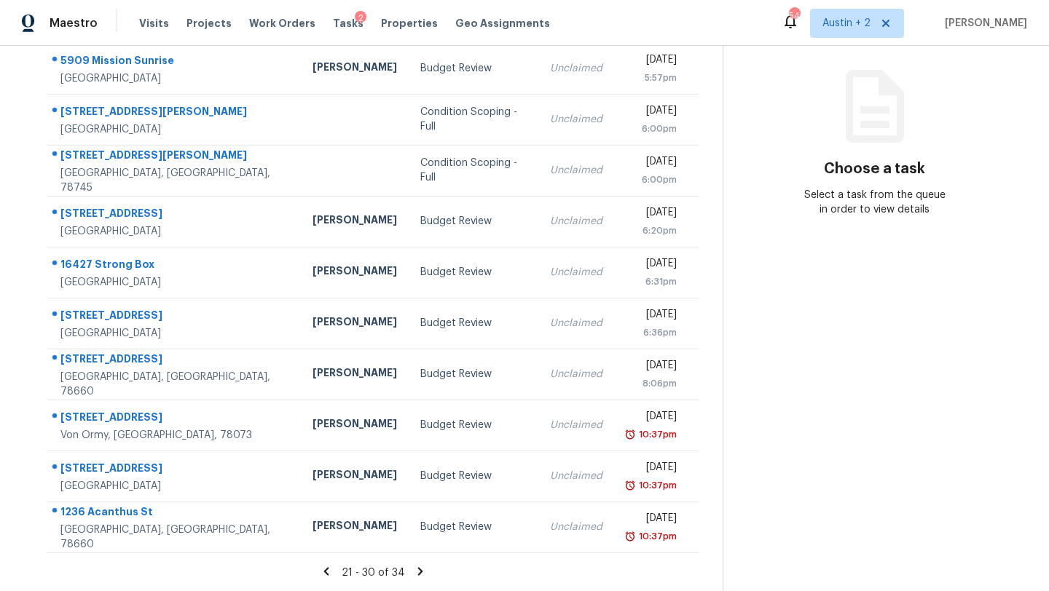
click at [417, 570] on icon at bounding box center [419, 571] width 5 height 8
